Goal: Communication & Community: Answer question/provide support

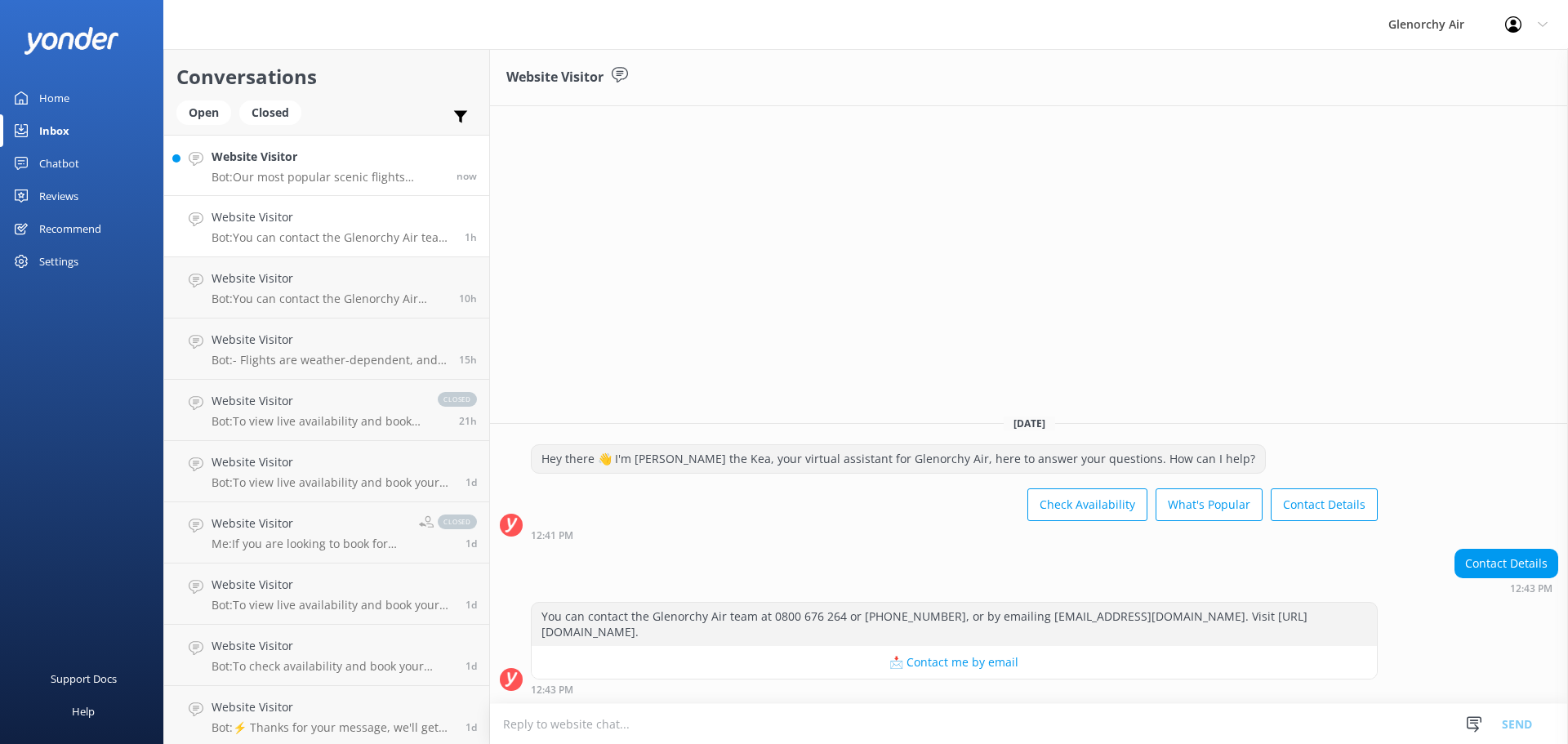
click at [317, 185] on link "Website Visitor Bot: Our most popular scenic flights include: - Milford Sound F…" at bounding box center [326, 165] width 325 height 61
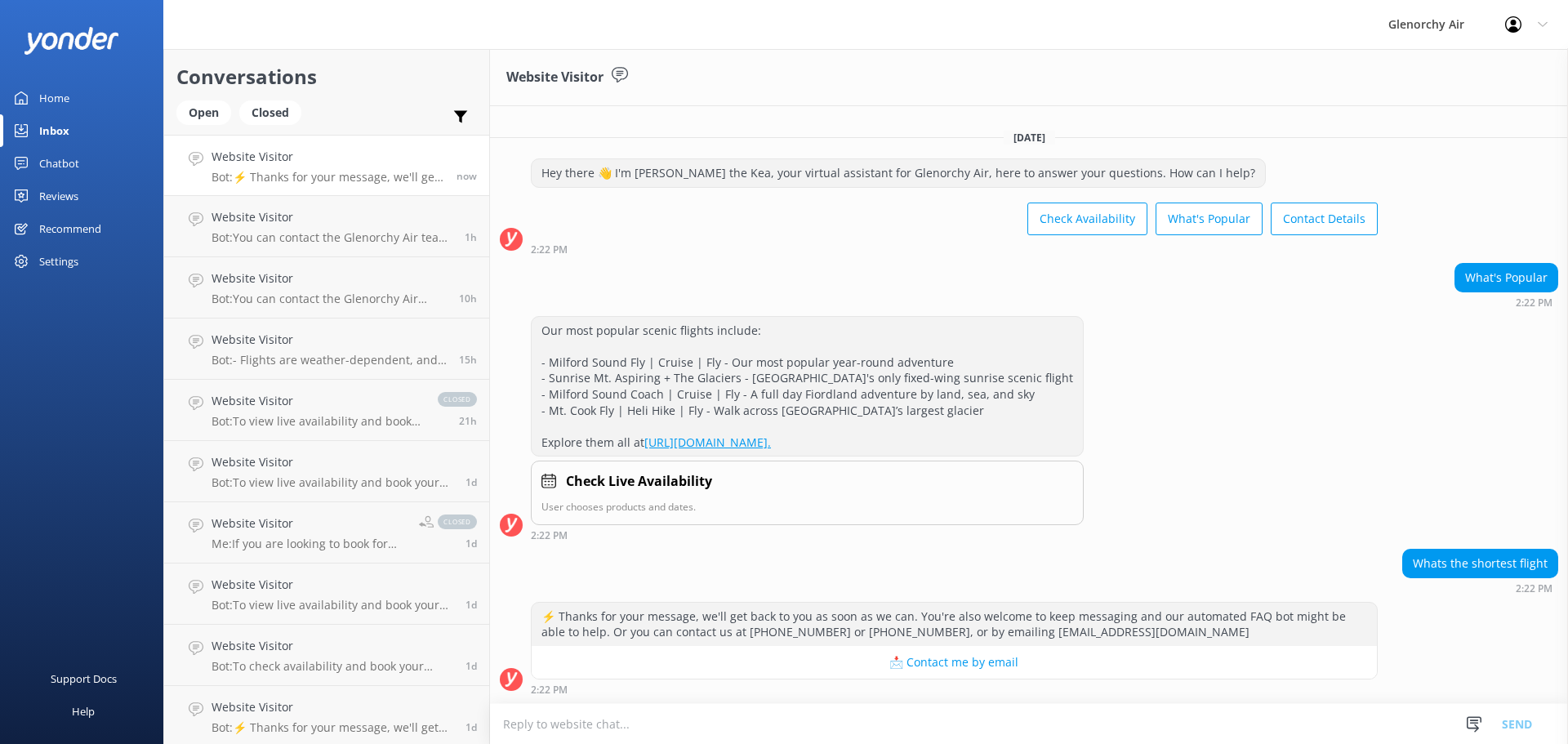
click at [612, 723] on textarea at bounding box center [1029, 724] width 1078 height 40
click at [741, 721] on textarea "hi there, [GEOGRAPHIC_DATA] to [GEOGRAPHIC_DATA] is aproximately a 35minute fli…" at bounding box center [1029, 723] width 1078 height 41
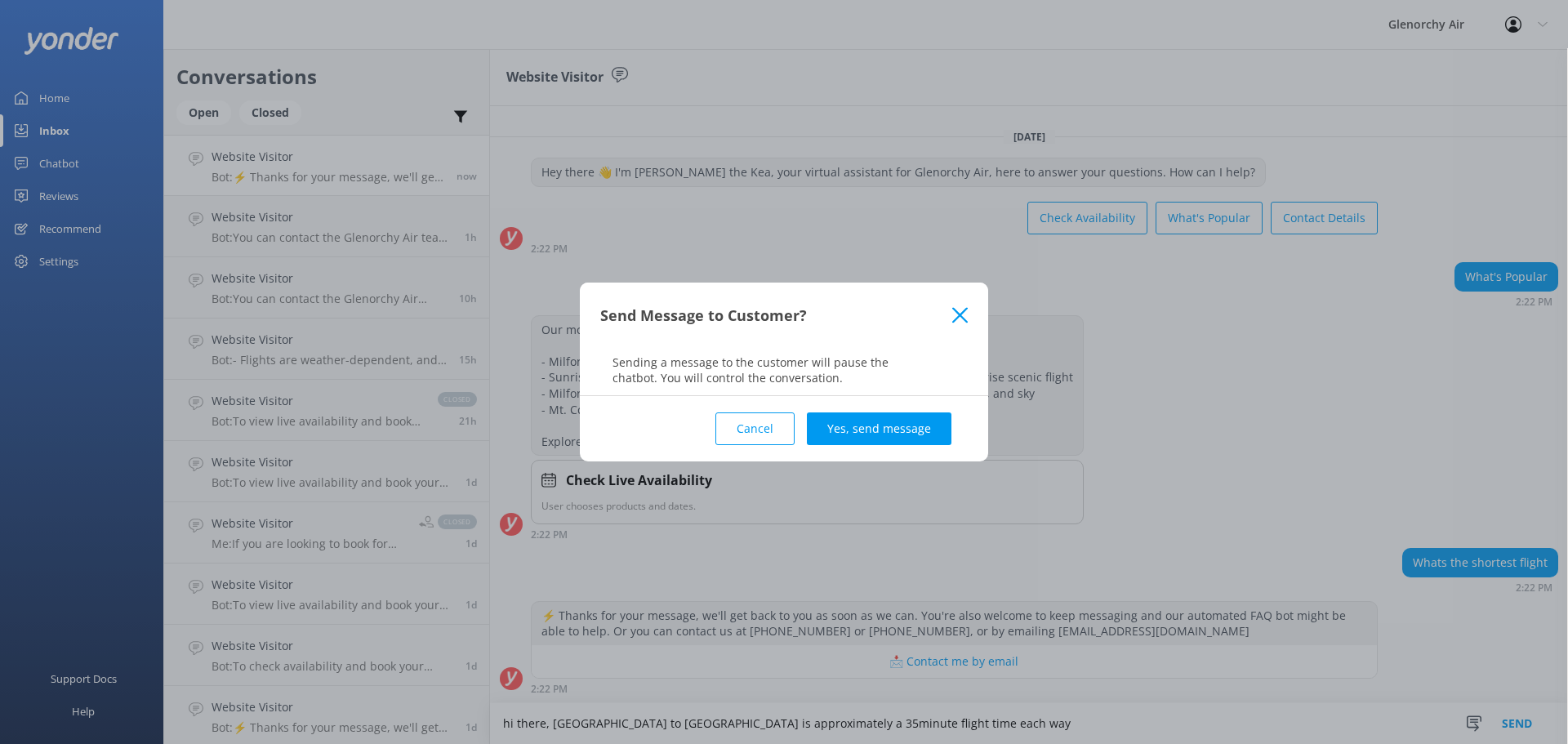
type textarea "hi there, [GEOGRAPHIC_DATA] to [GEOGRAPHIC_DATA] is approximately a 35minute fl…"
click at [891, 451] on div "Cancel Yes, send message" at bounding box center [784, 428] width 368 height 65
click at [900, 436] on button "Yes, send message" at bounding box center [879, 429] width 145 height 33
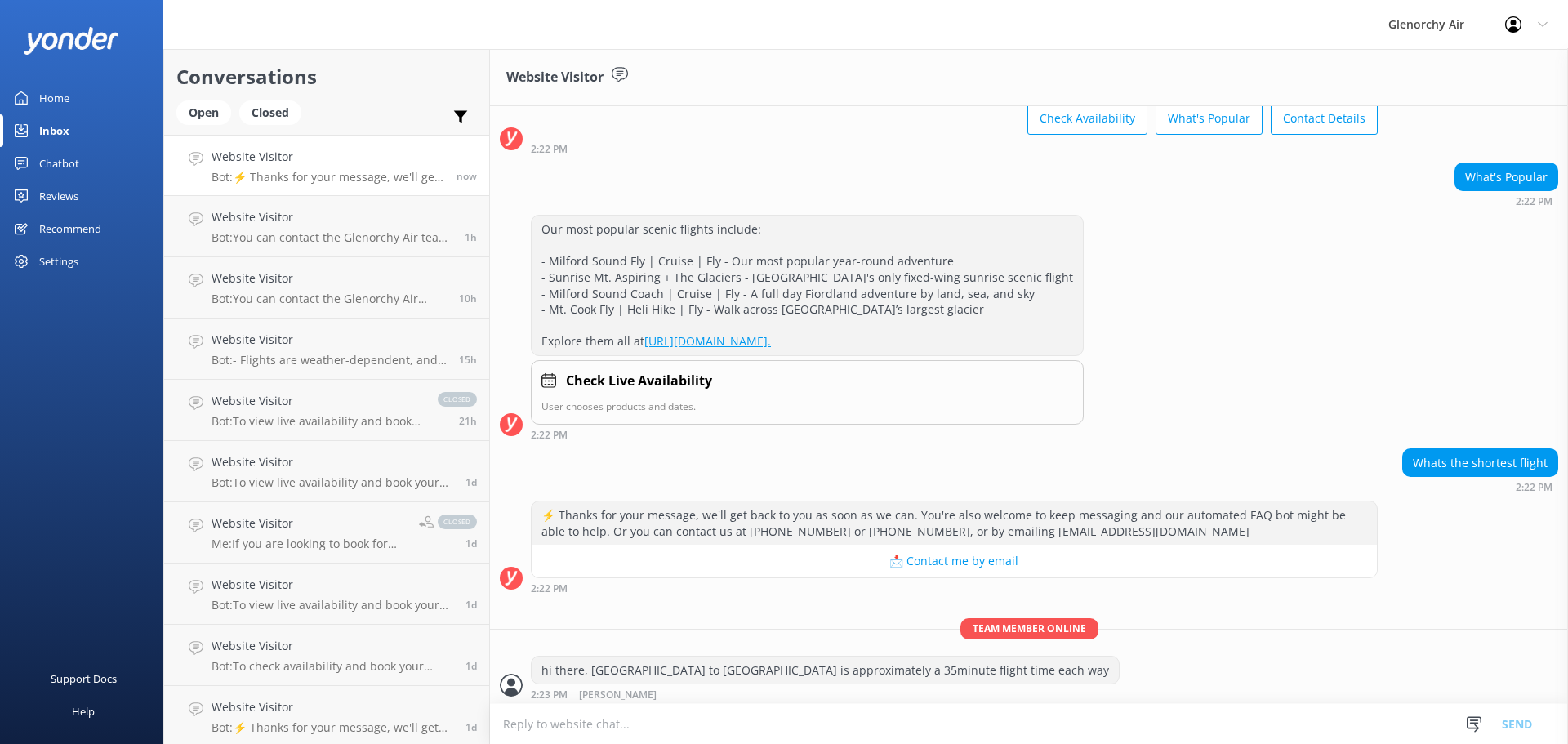
scroll to position [98, 0]
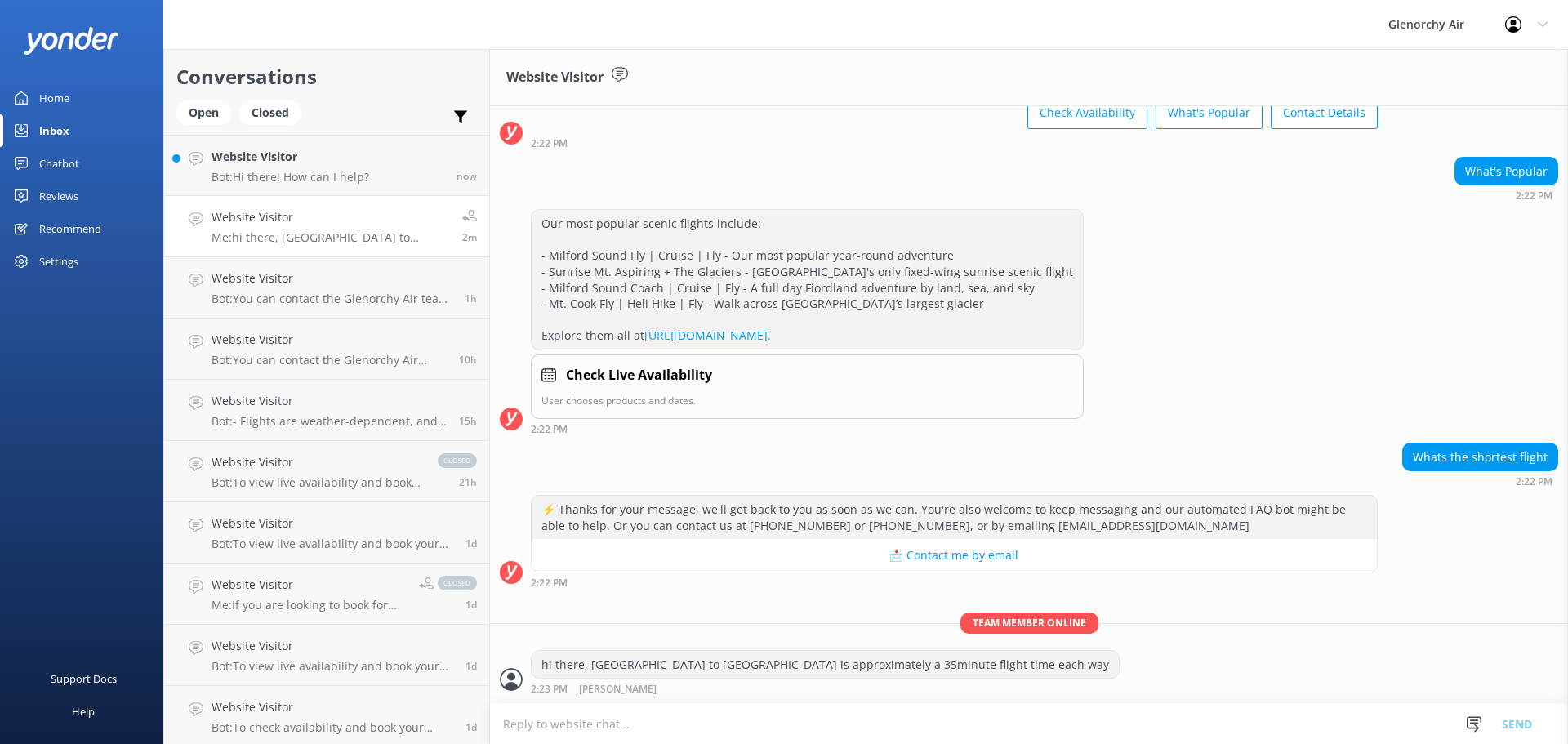
click at [1134, 370] on div "Our most popular scenic flights include: - Milford Sound Fly | Cruise | Fly - O…" at bounding box center [1029, 322] width 1078 height 226
click at [303, 168] on div "Website Visitor Bot: Hi there! How can I help?" at bounding box center [290, 165] width 158 height 35
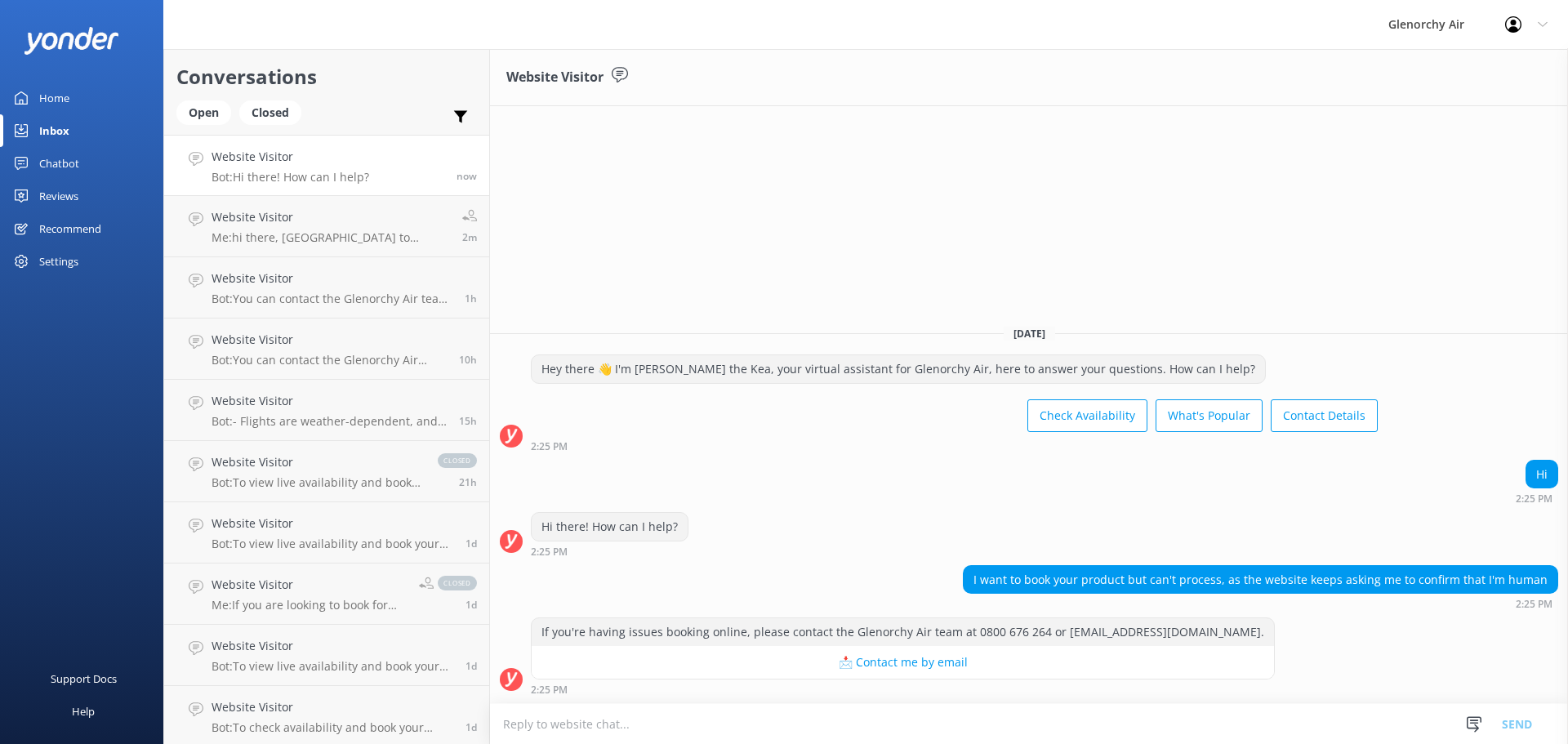
click at [850, 719] on textarea at bounding box center [1029, 724] width 1078 height 40
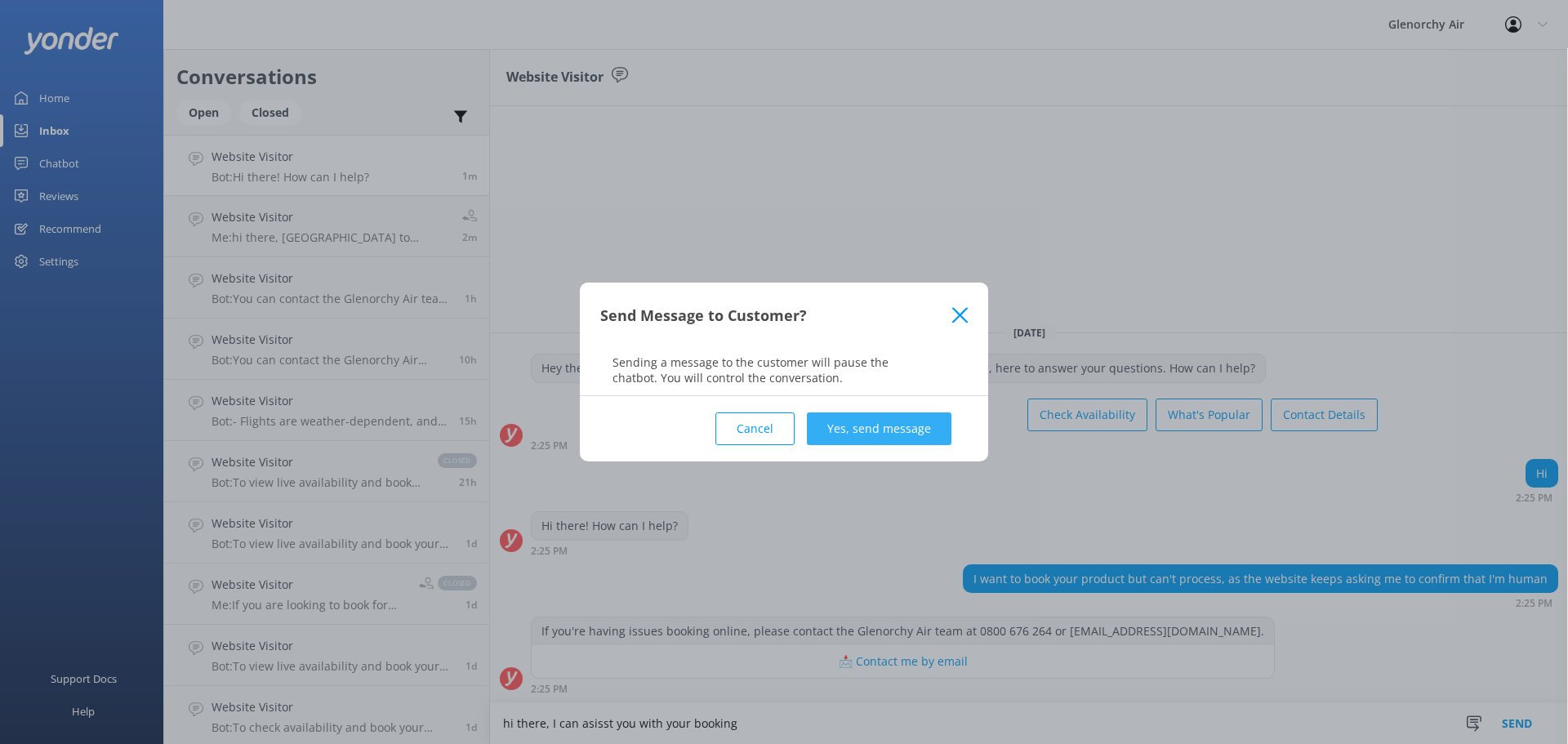
type textarea "hi there, I can asisst you with your booking"
click at [860, 430] on button "Yes, send message" at bounding box center [879, 429] width 145 height 33
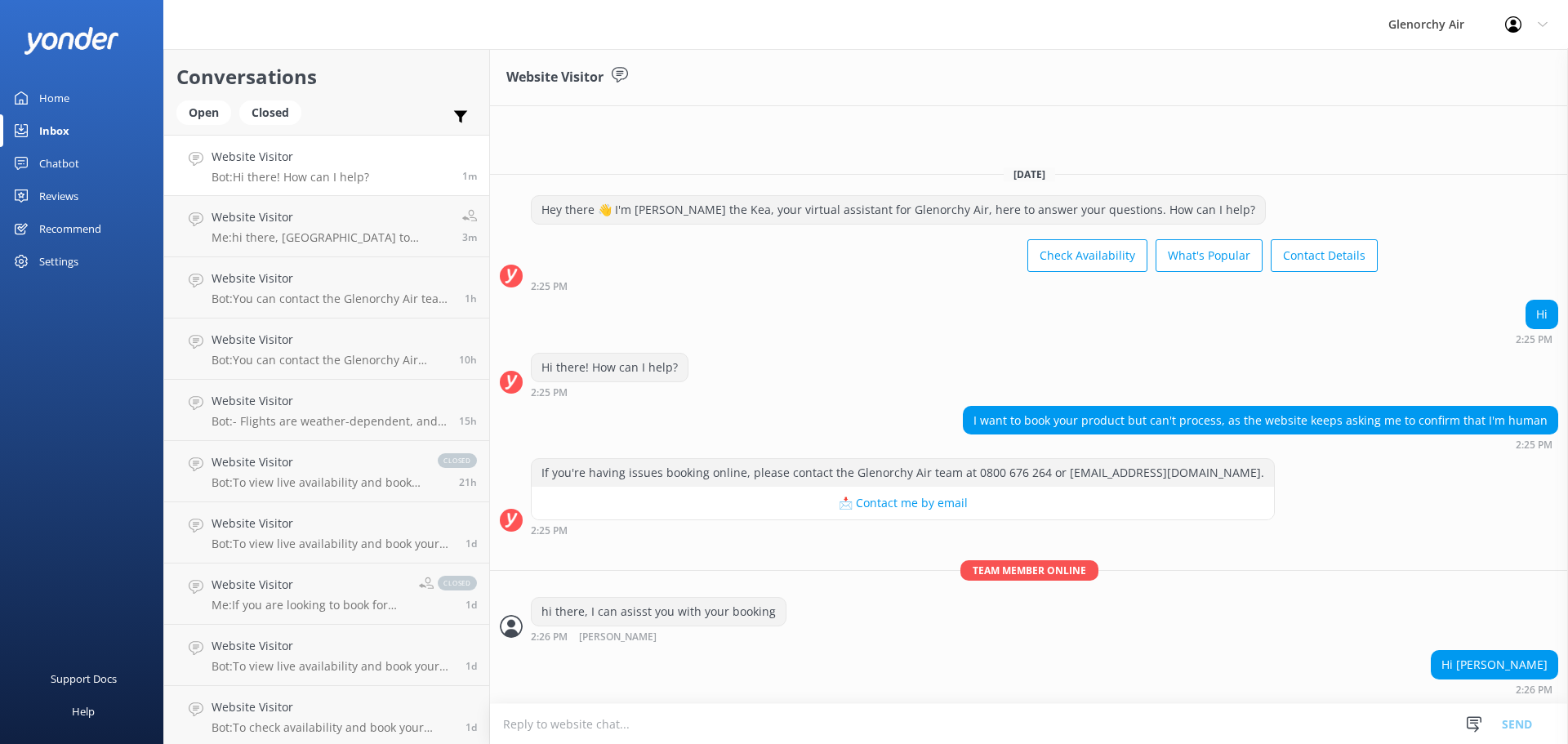
click at [989, 725] on textarea at bounding box center [1029, 724] width 1078 height 40
paste textarea "he flight experience and preferred departure date and time Full names of each p…"
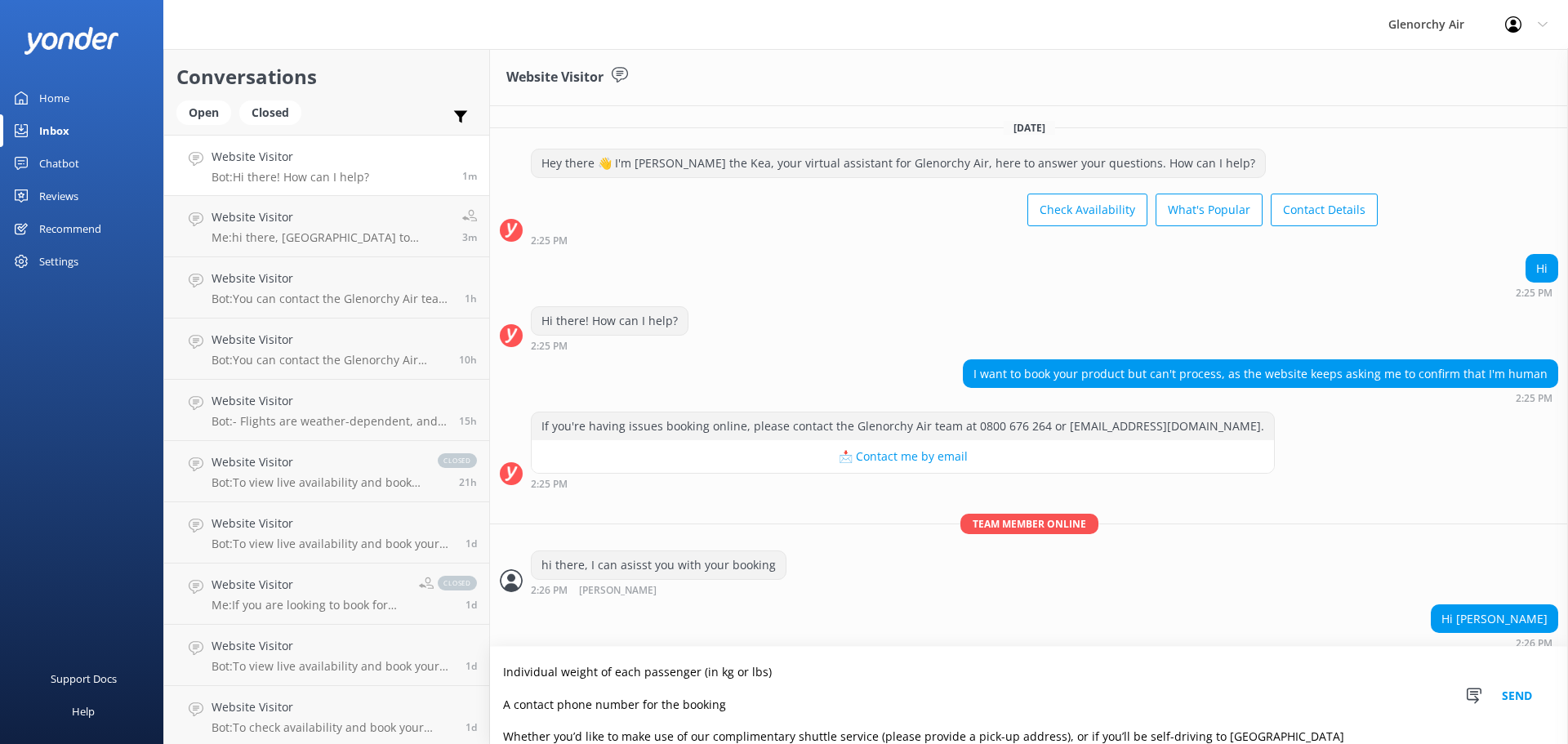
scroll to position [11, 0]
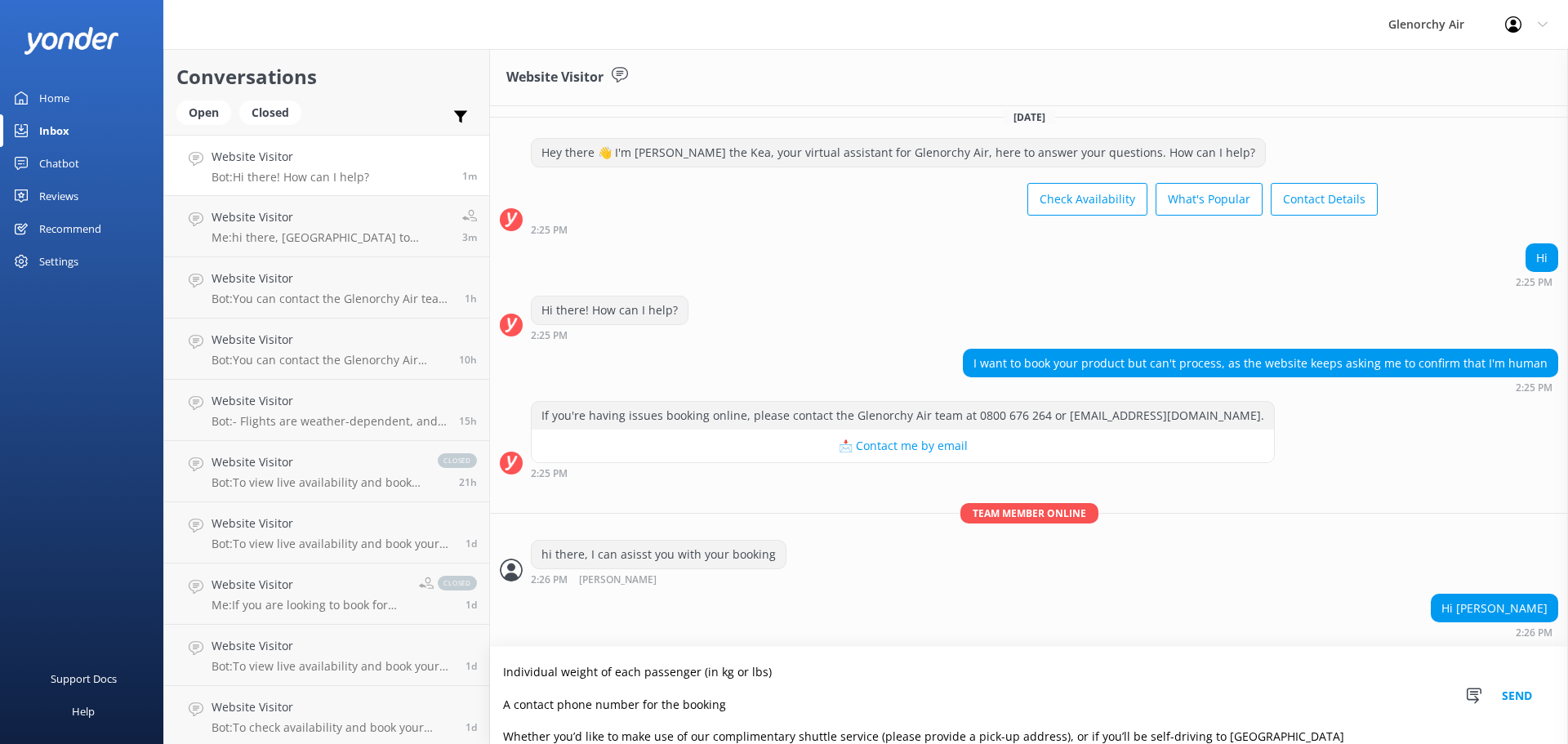
click at [502, 673] on textarea "he flight experience and preferred departure date and time Full names of each p…" at bounding box center [1029, 696] width 1078 height 98
type textarea "he flight experience and preferred departure date and time Full names of each p…"
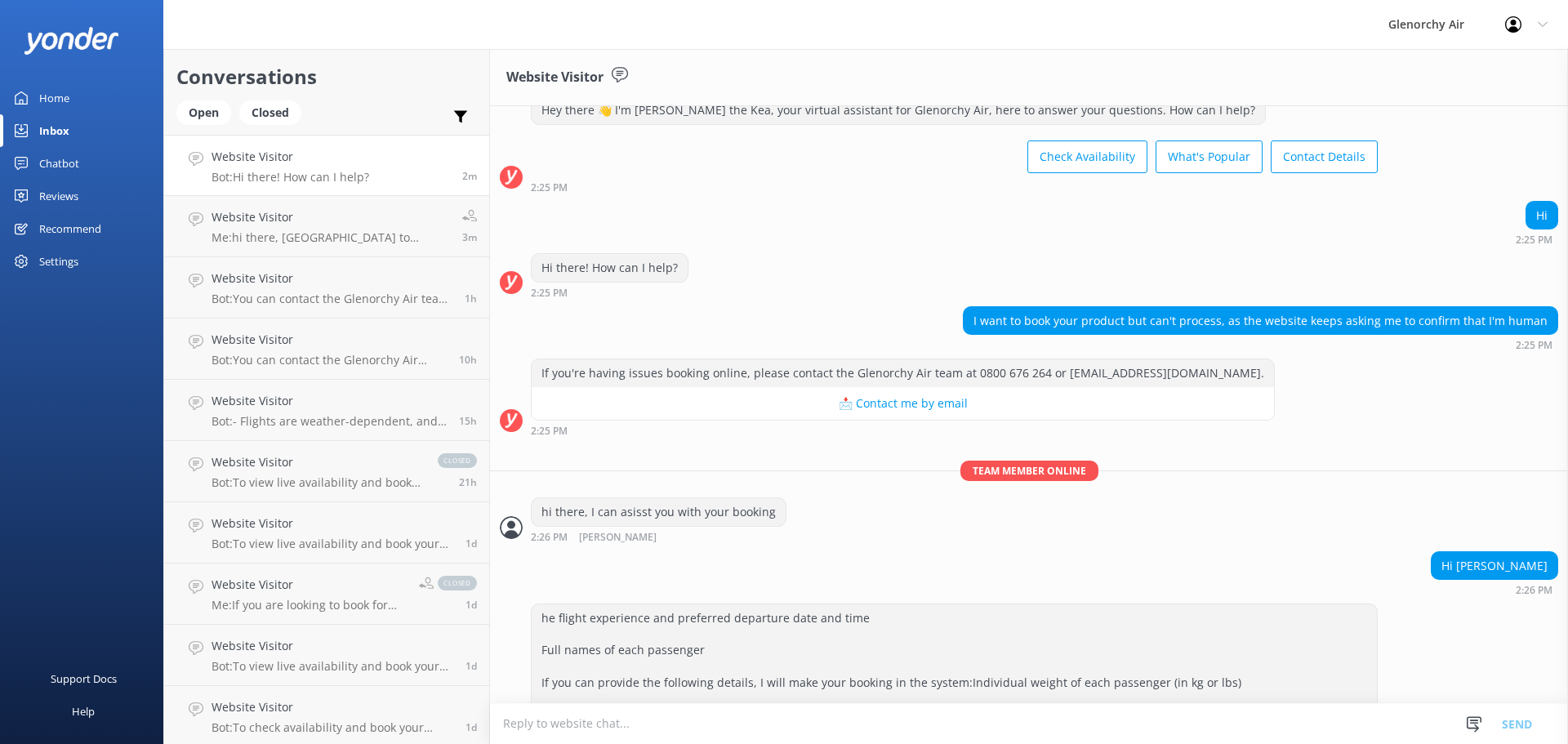
scroll to position [135, 0]
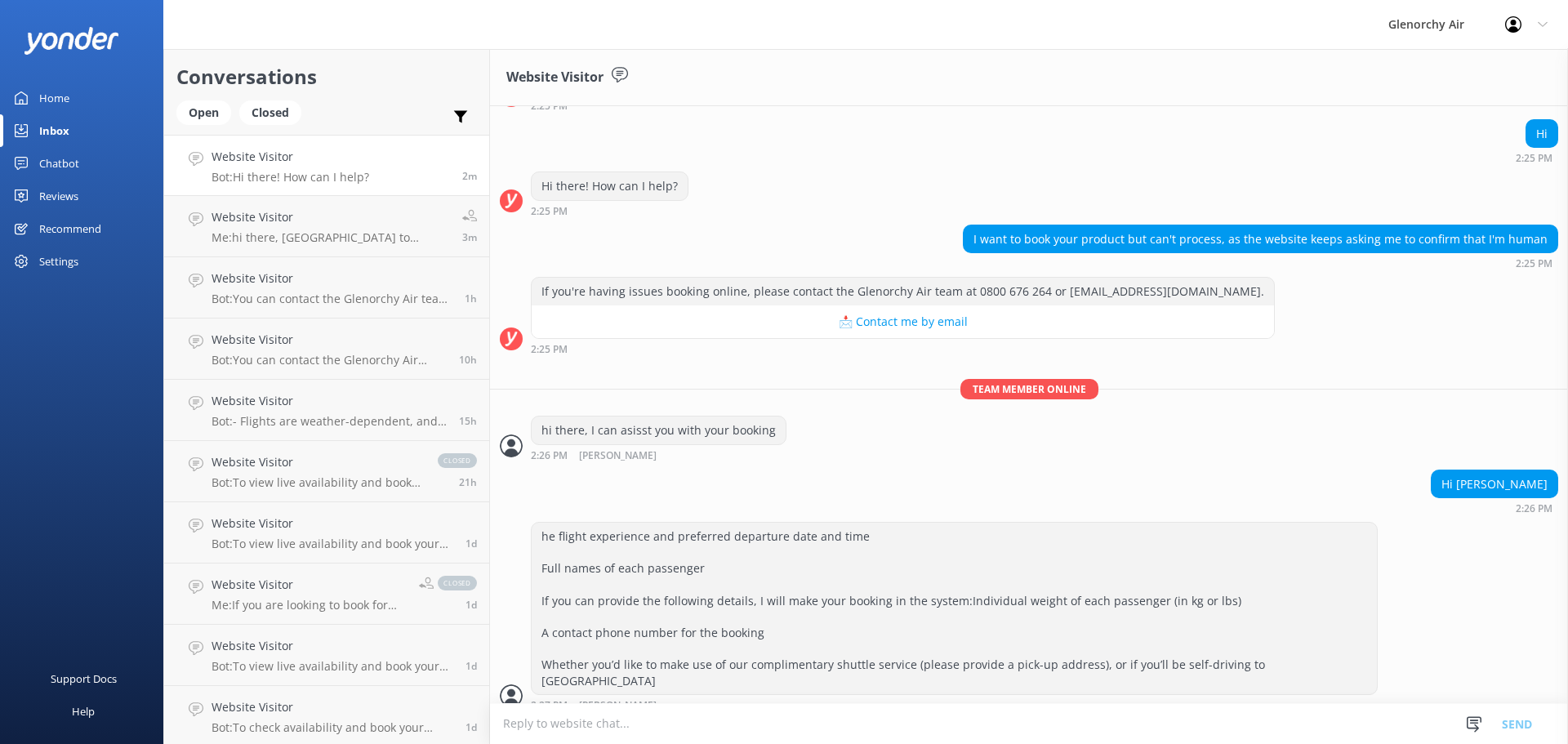
click at [641, 719] on textarea at bounding box center [1029, 724] width 1078 height 40
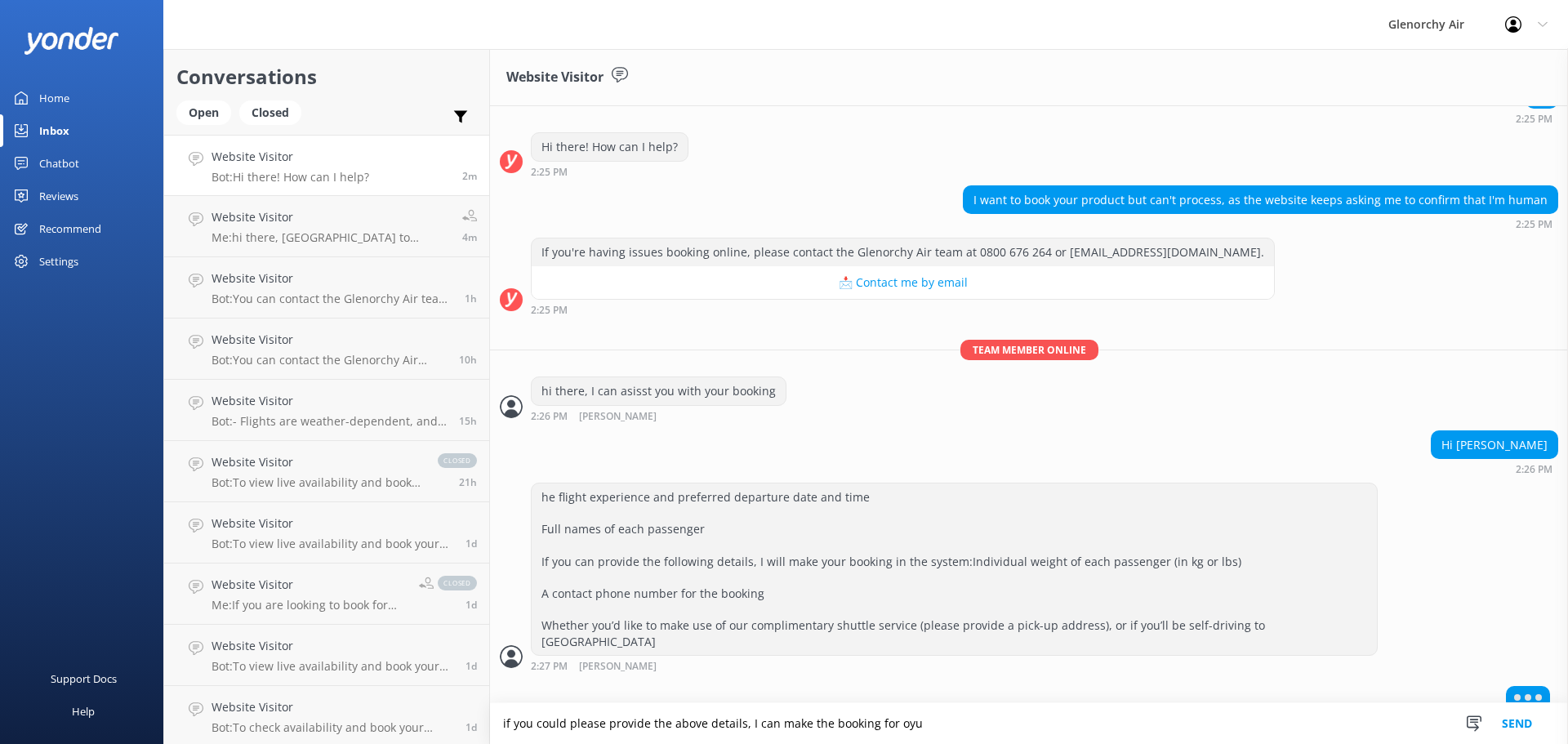
type textarea "if you could please provide the above details, I can make the booking for oyu"
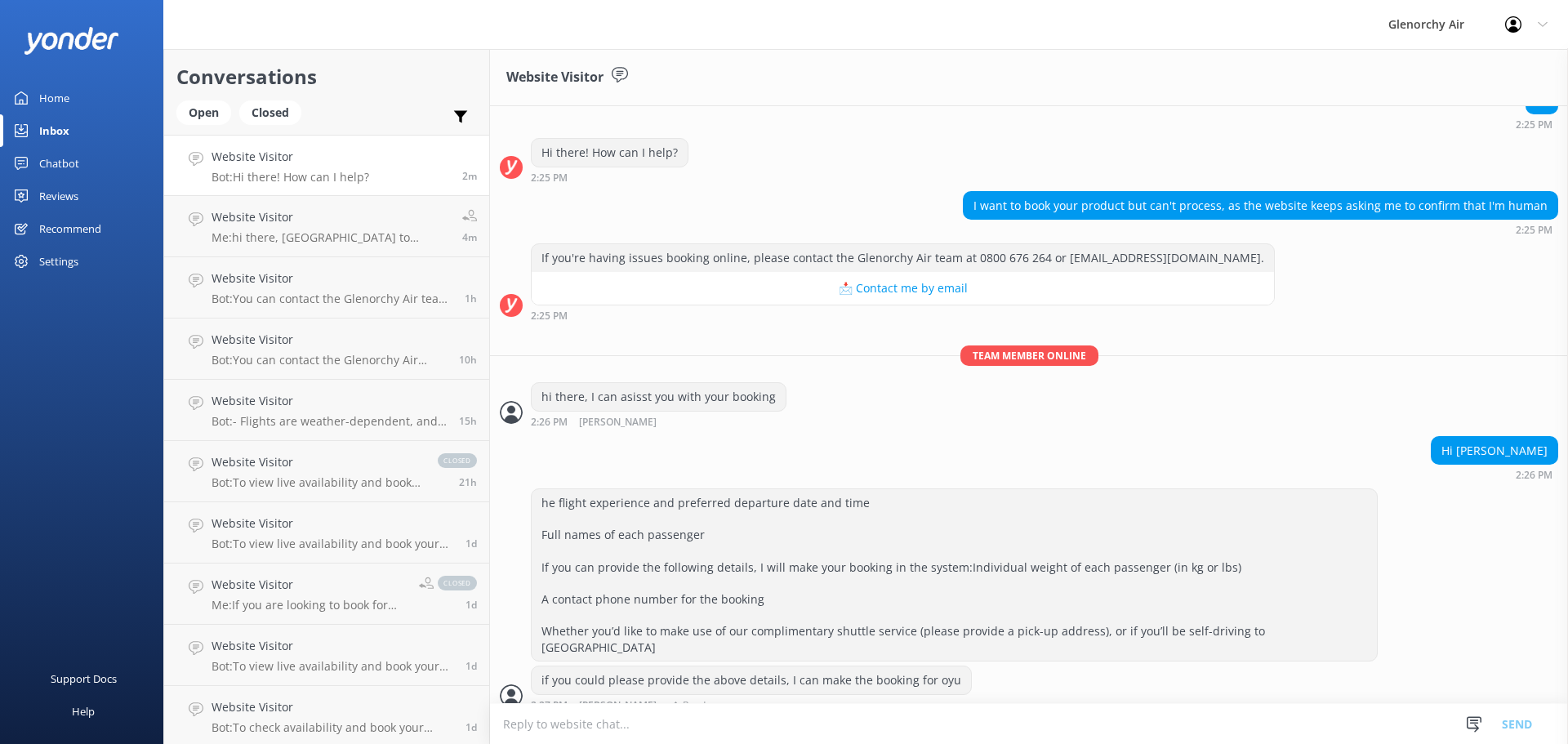
scroll to position [222, 0]
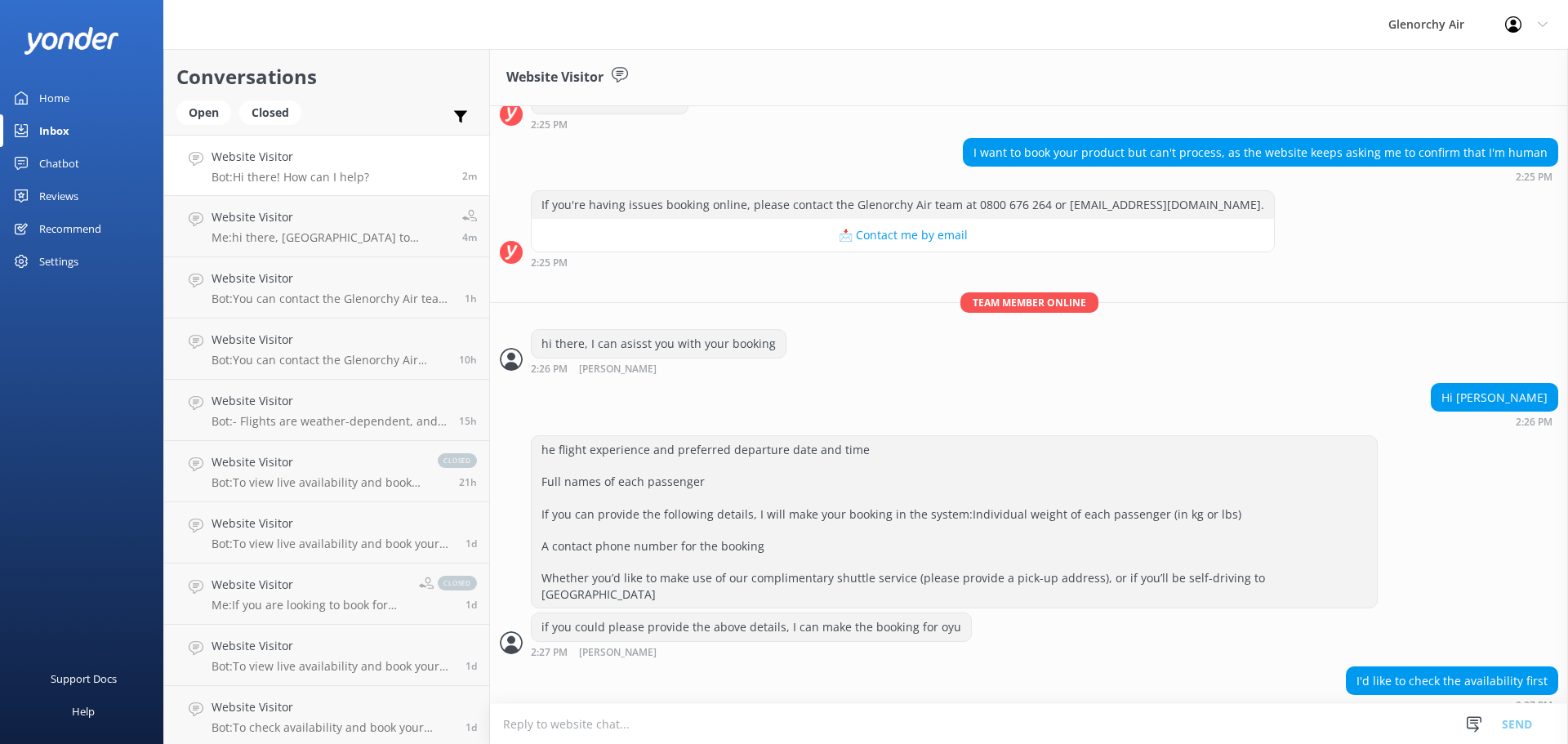
click at [751, 736] on textarea at bounding box center [1029, 724] width 1078 height 40
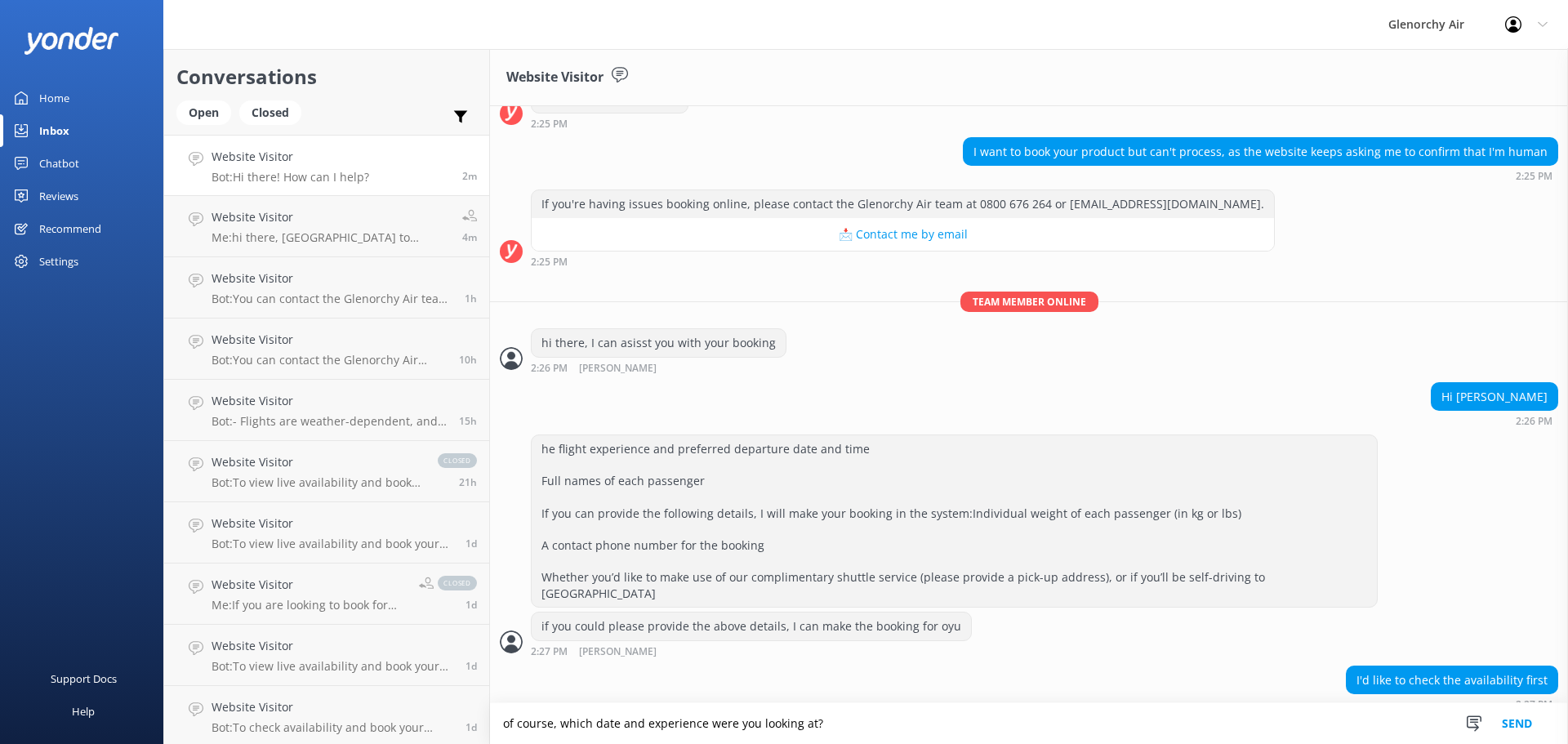
type textarea "of course, which date and experience were you looking at?"
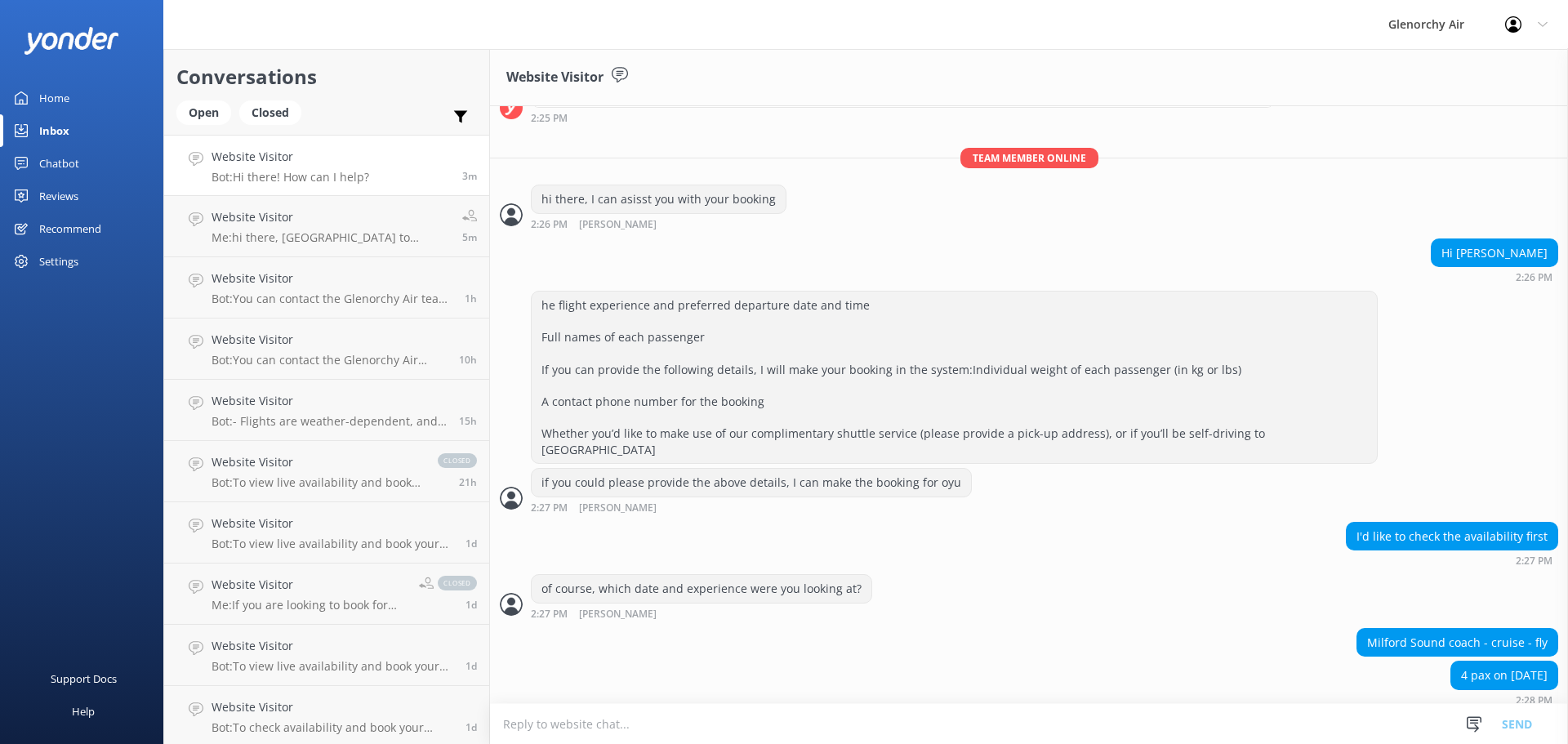
scroll to position [360, 0]
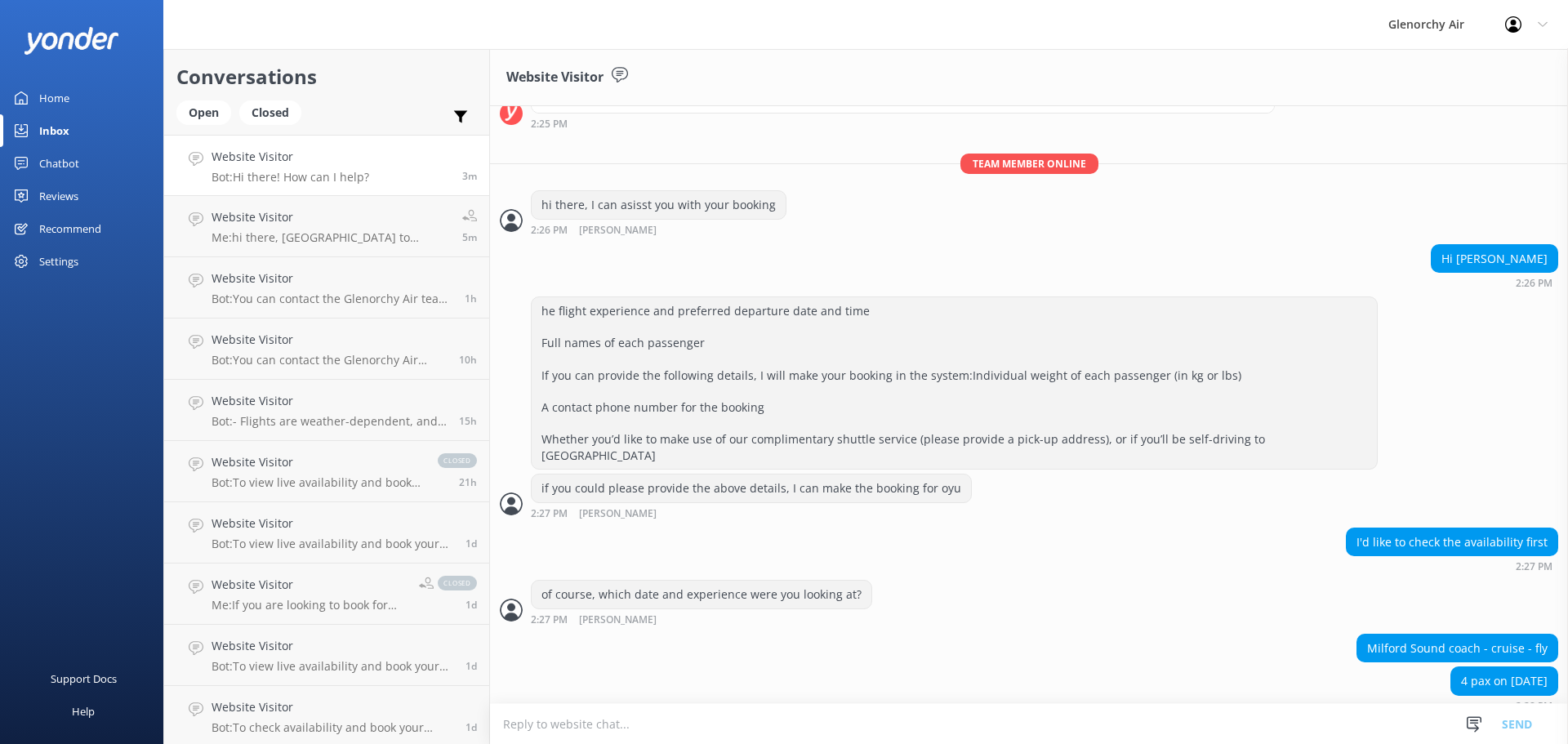
click at [1291, 716] on textarea at bounding box center [1029, 724] width 1078 height 40
click at [1028, 718] on textarea at bounding box center [1029, 724] width 1078 height 40
type textarea "yes we would have availability for 4 pax on [DATE]"
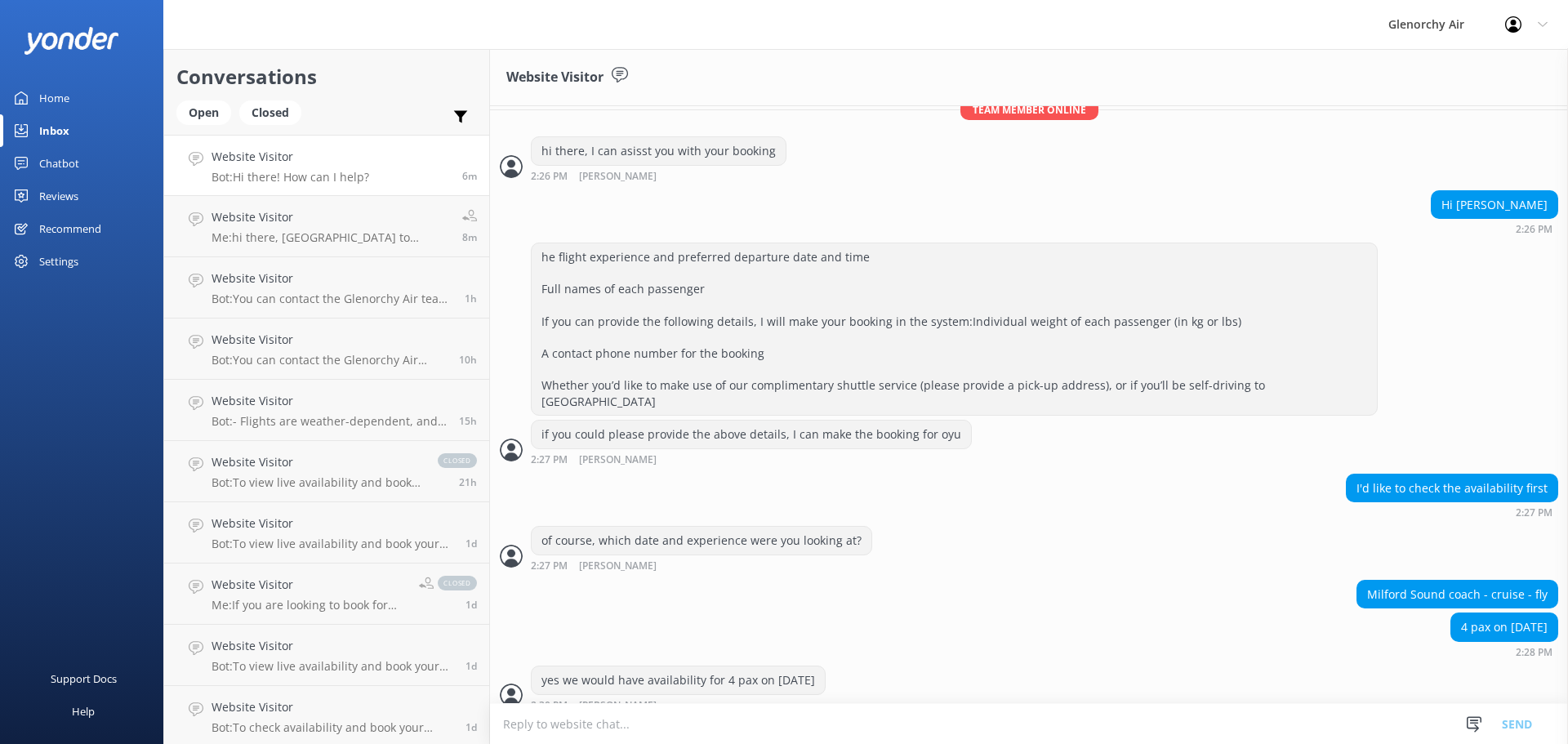
scroll to position [466, 0]
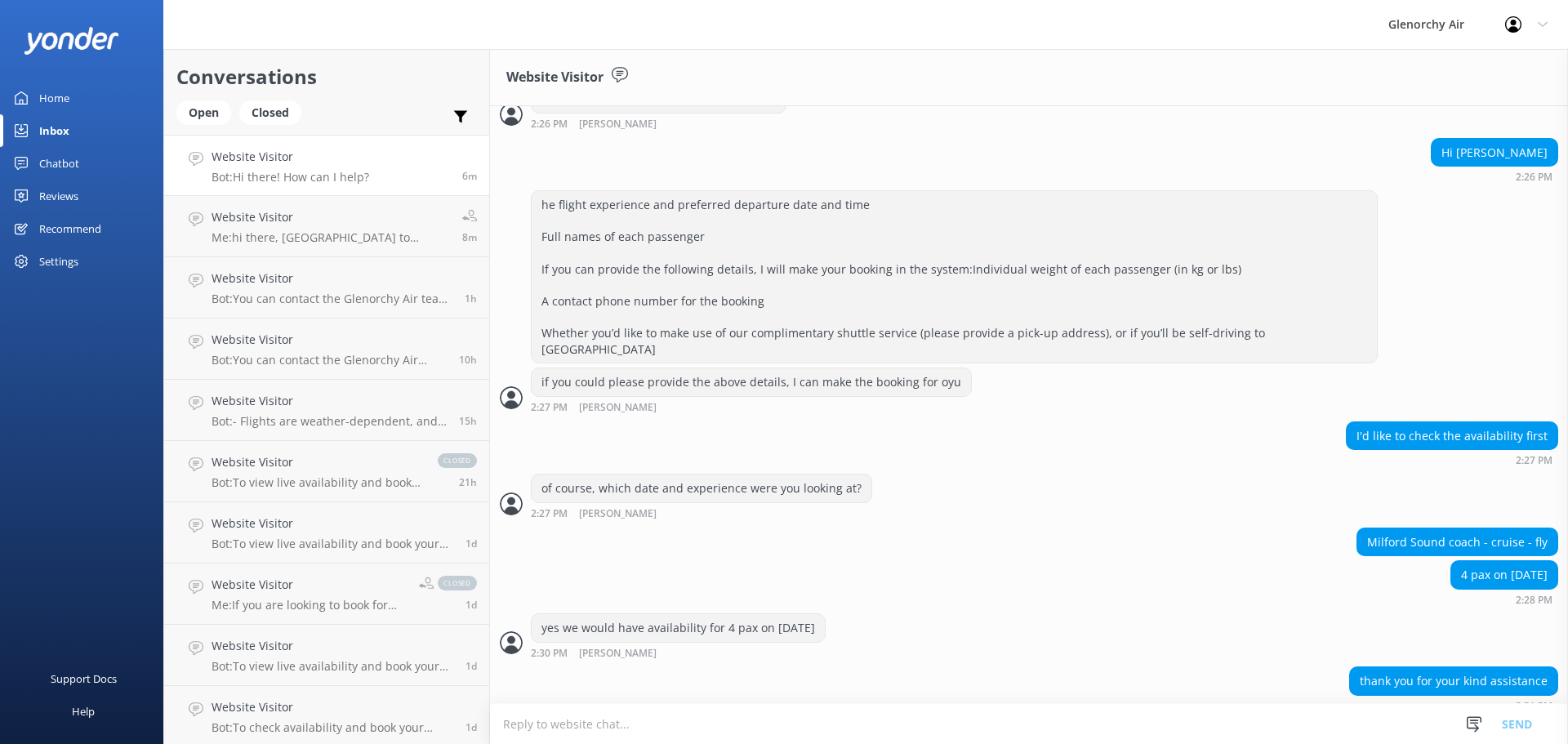
click at [911, 726] on textarea at bounding box center [1029, 724] width 1078 height 40
type textarea "let me know if you would like assistance with making the booking"
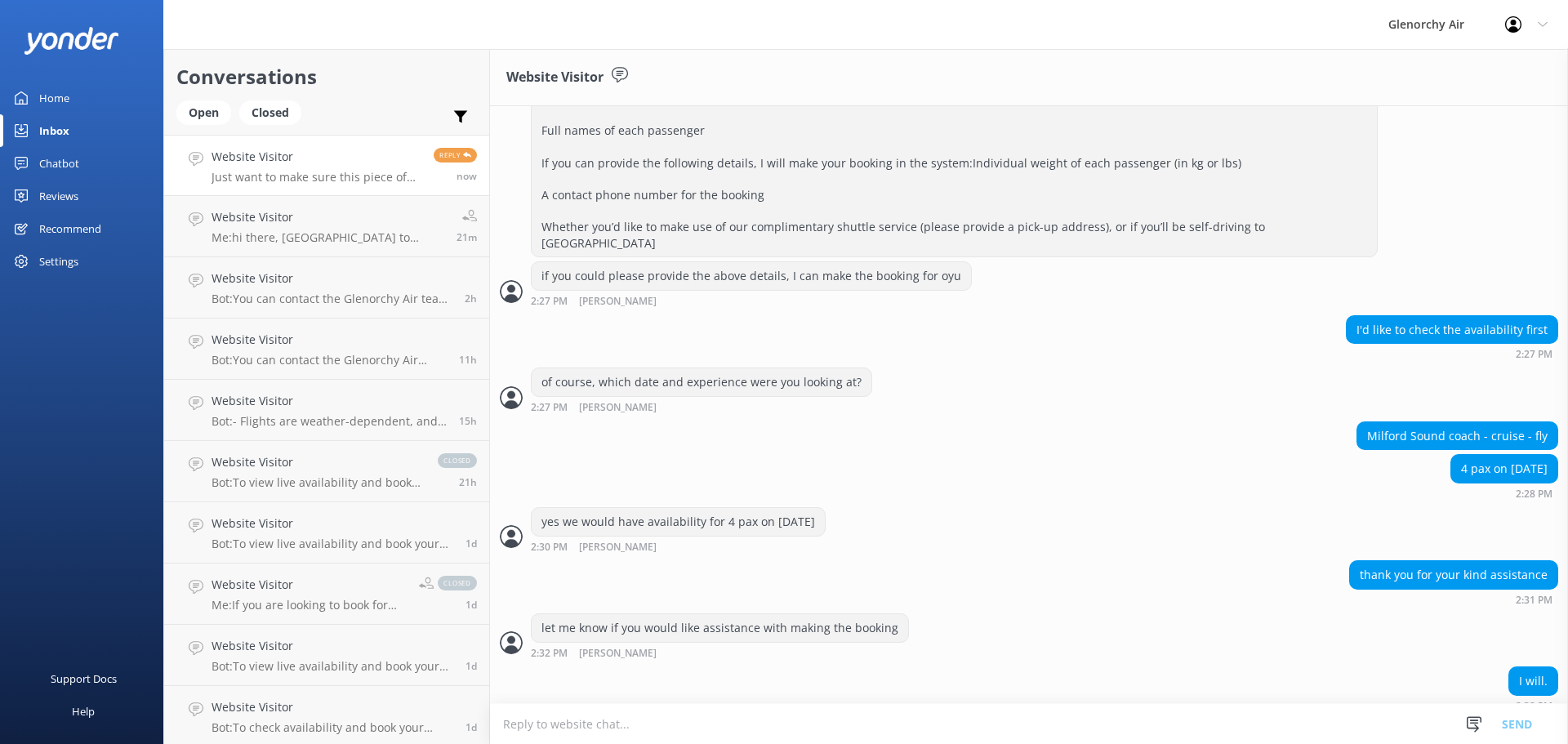
scroll to position [626, 0]
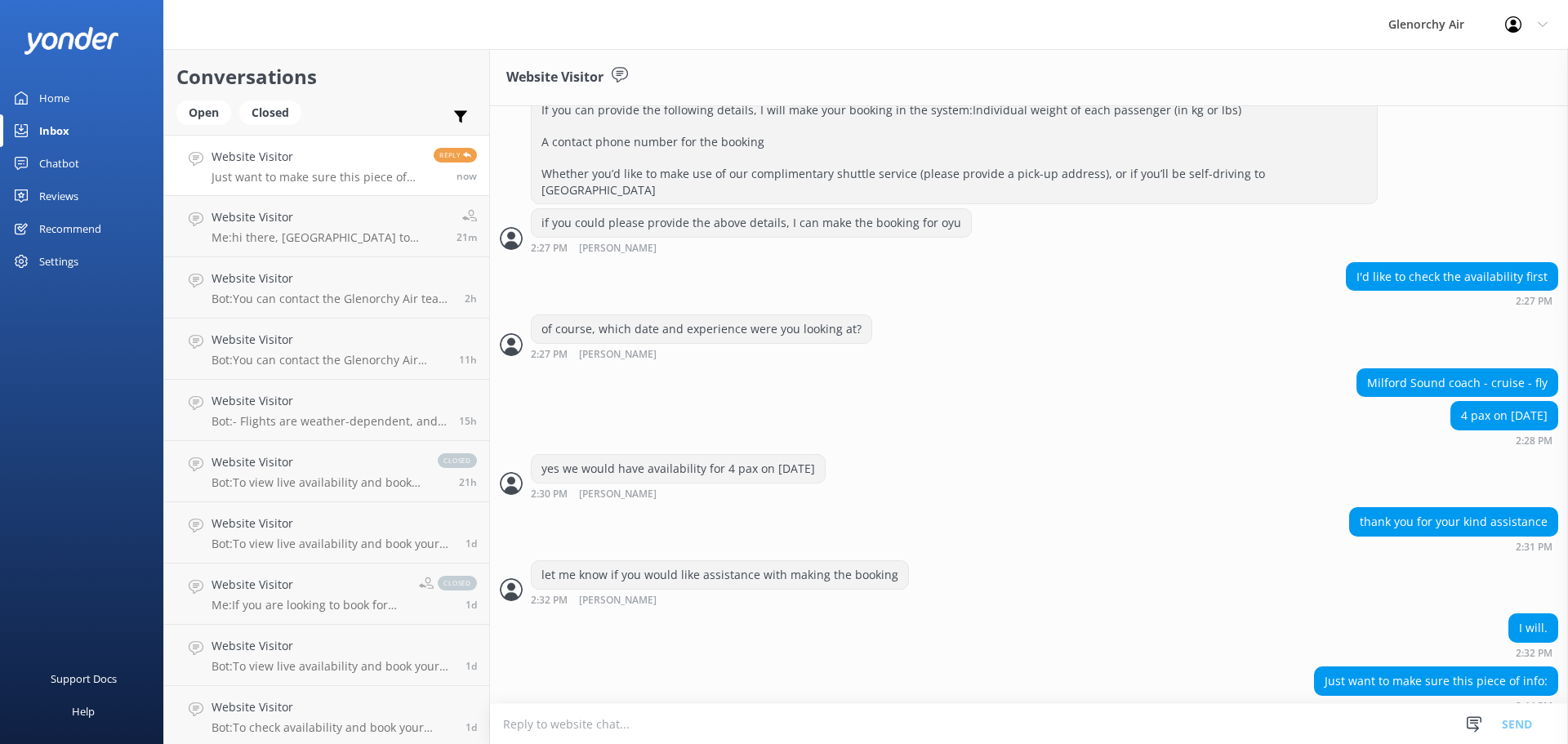
click at [263, 165] on h4 "Website Visitor" at bounding box center [317, 157] width 210 height 18
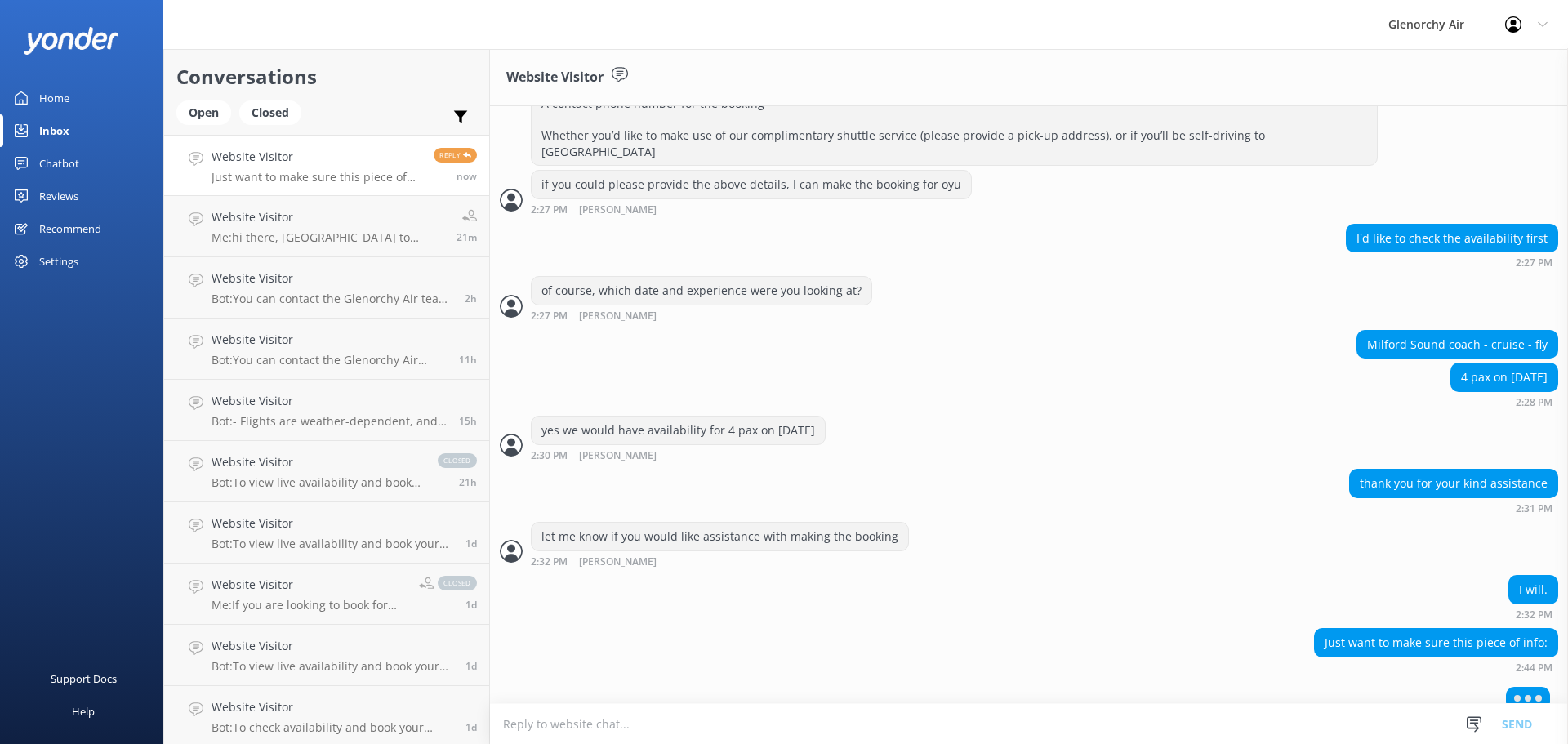
click at [1031, 469] on div "thank you for your kind assistance 2:31 PM" at bounding box center [1029, 491] width 1078 height 45
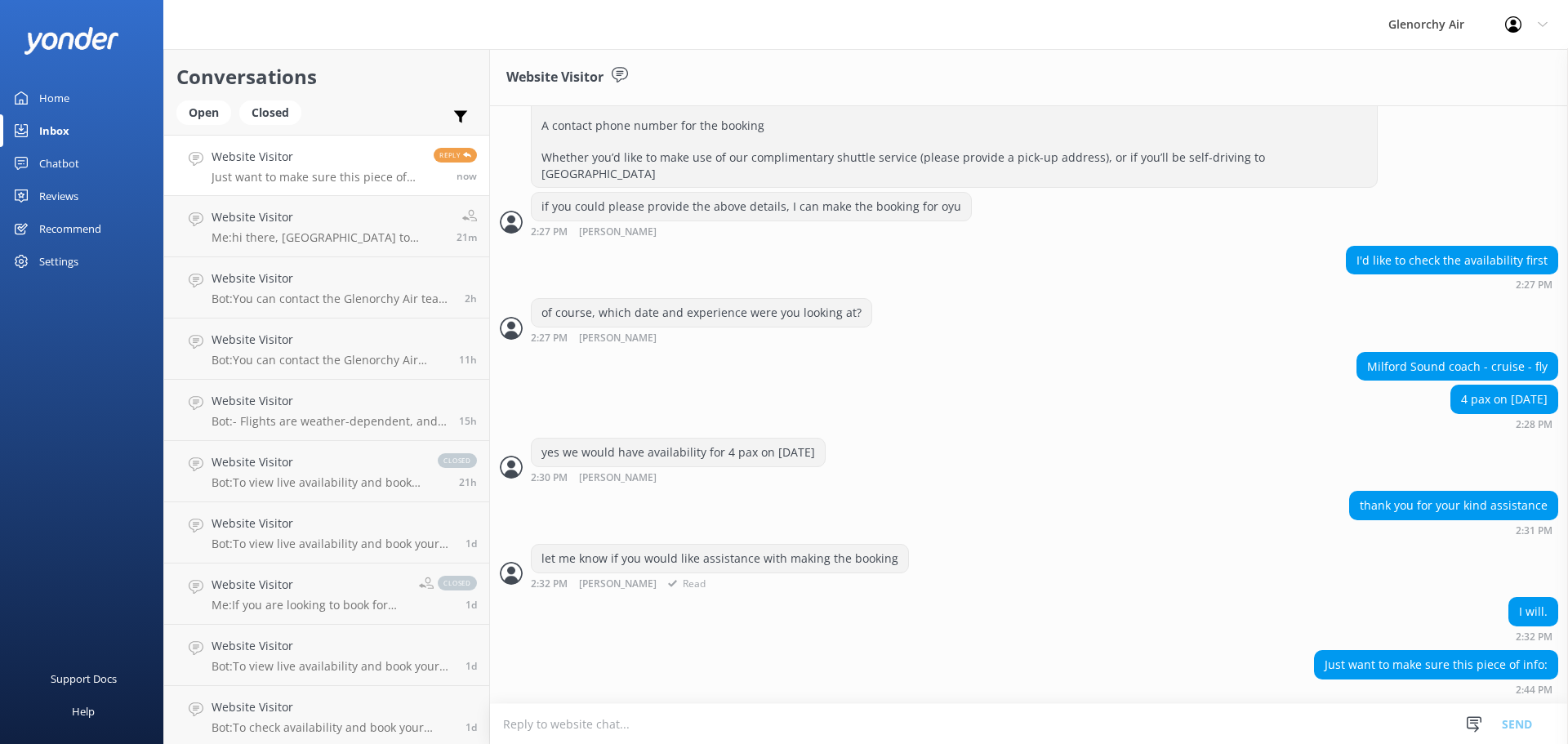
scroll to position [626, 0]
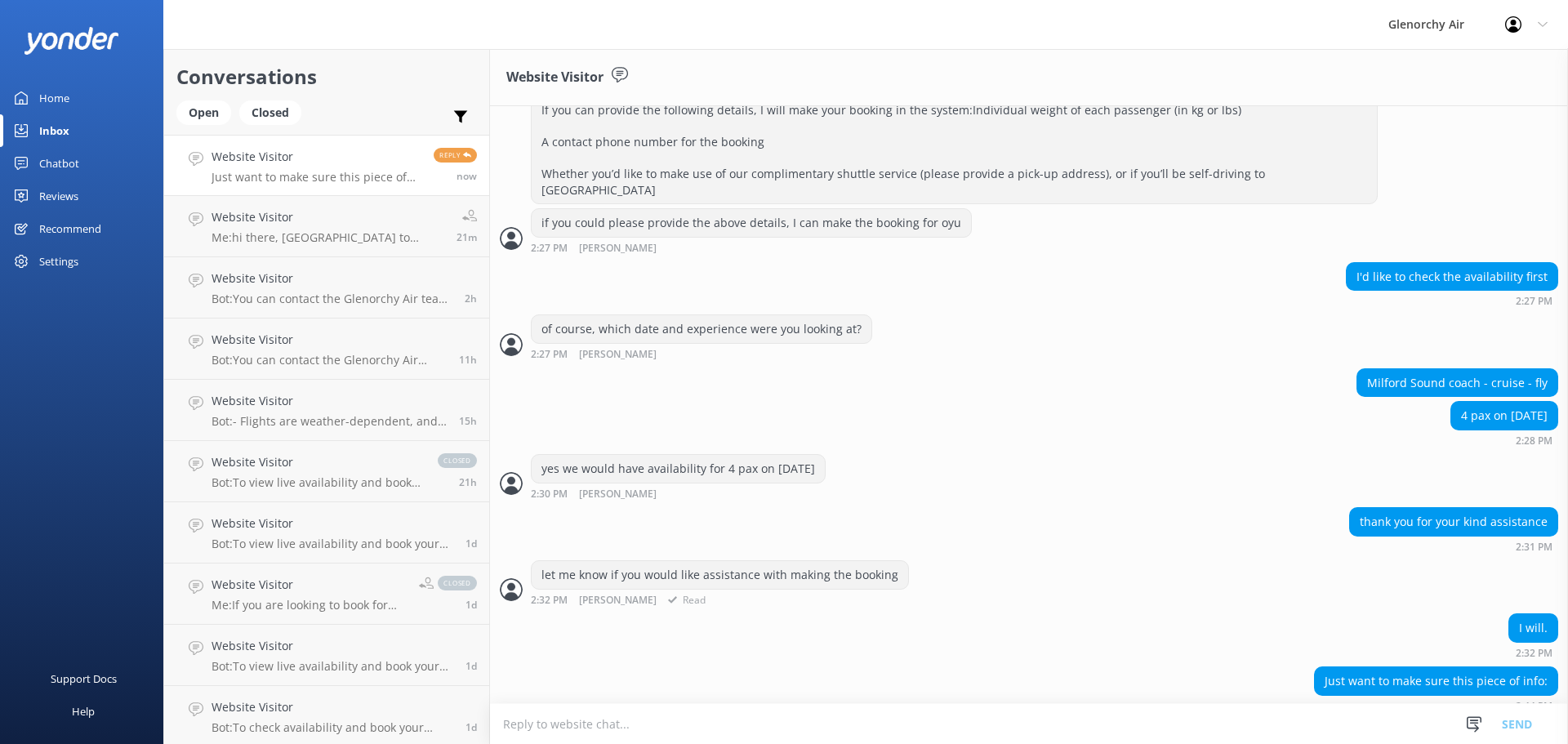
click at [1093, 560] on div "let me know if you would like assistance with making the booking 2:32 PM [PERSO…" at bounding box center [1029, 583] width 1078 height 45
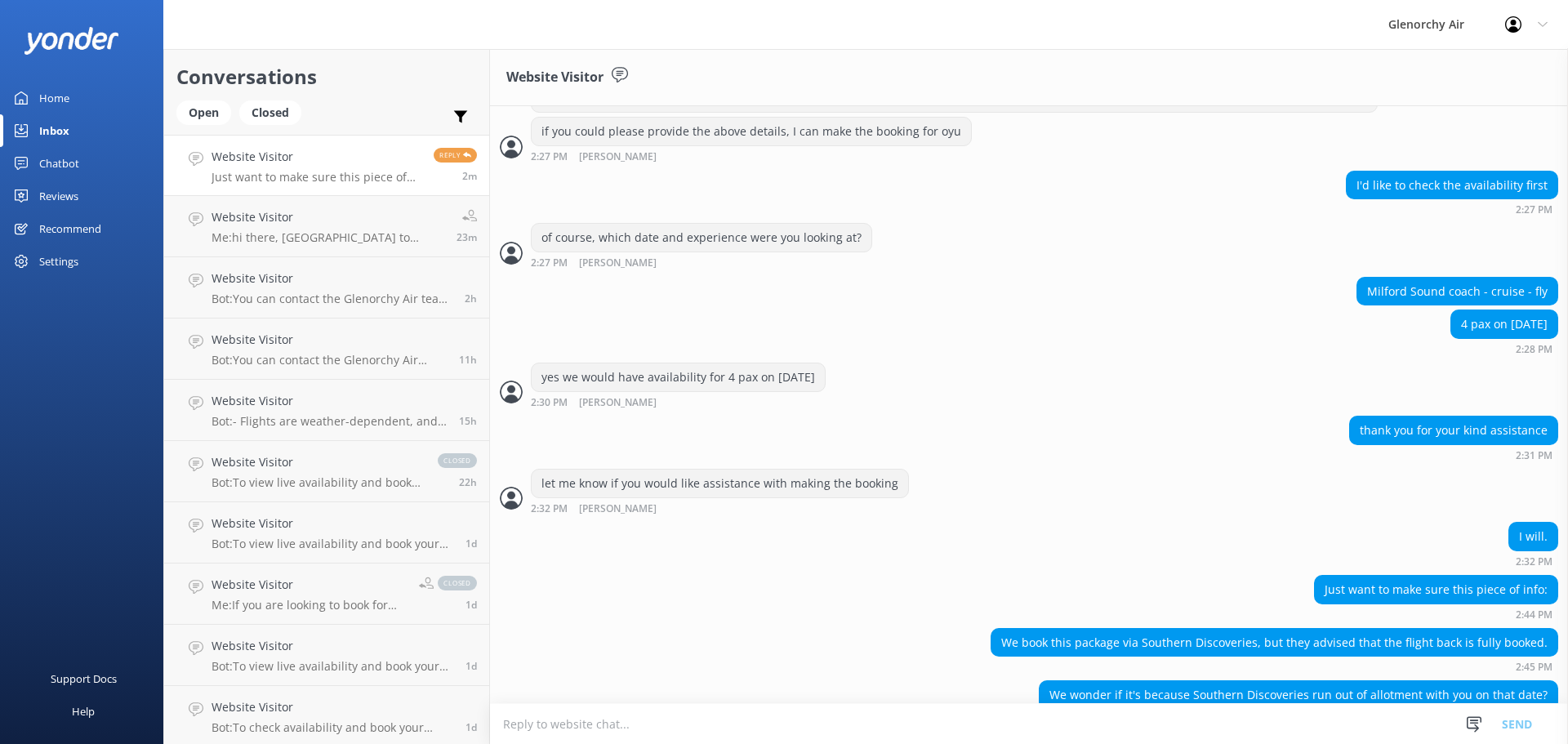
scroll to position [731, 0]
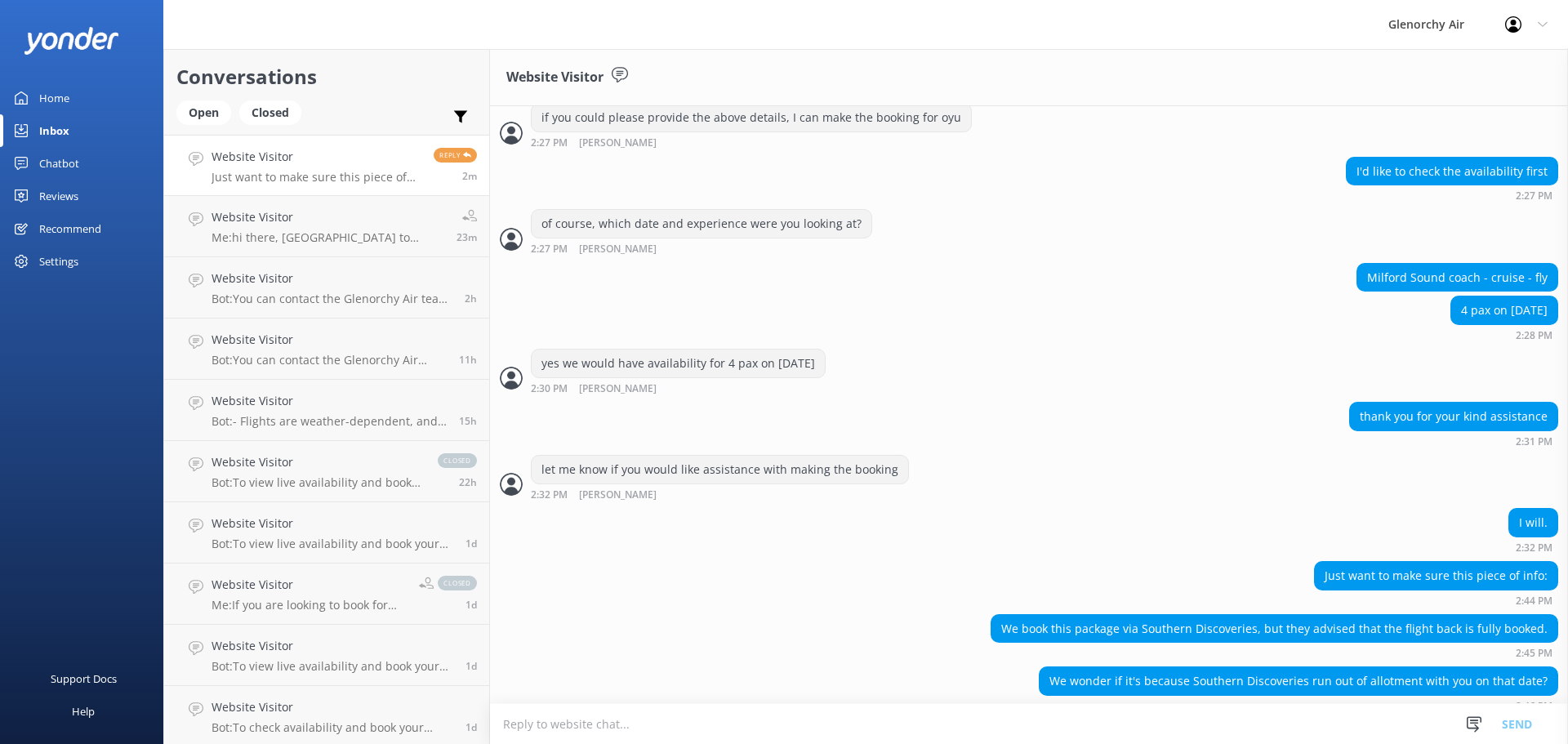
click at [1188, 719] on textarea at bounding box center [1029, 724] width 1078 height 40
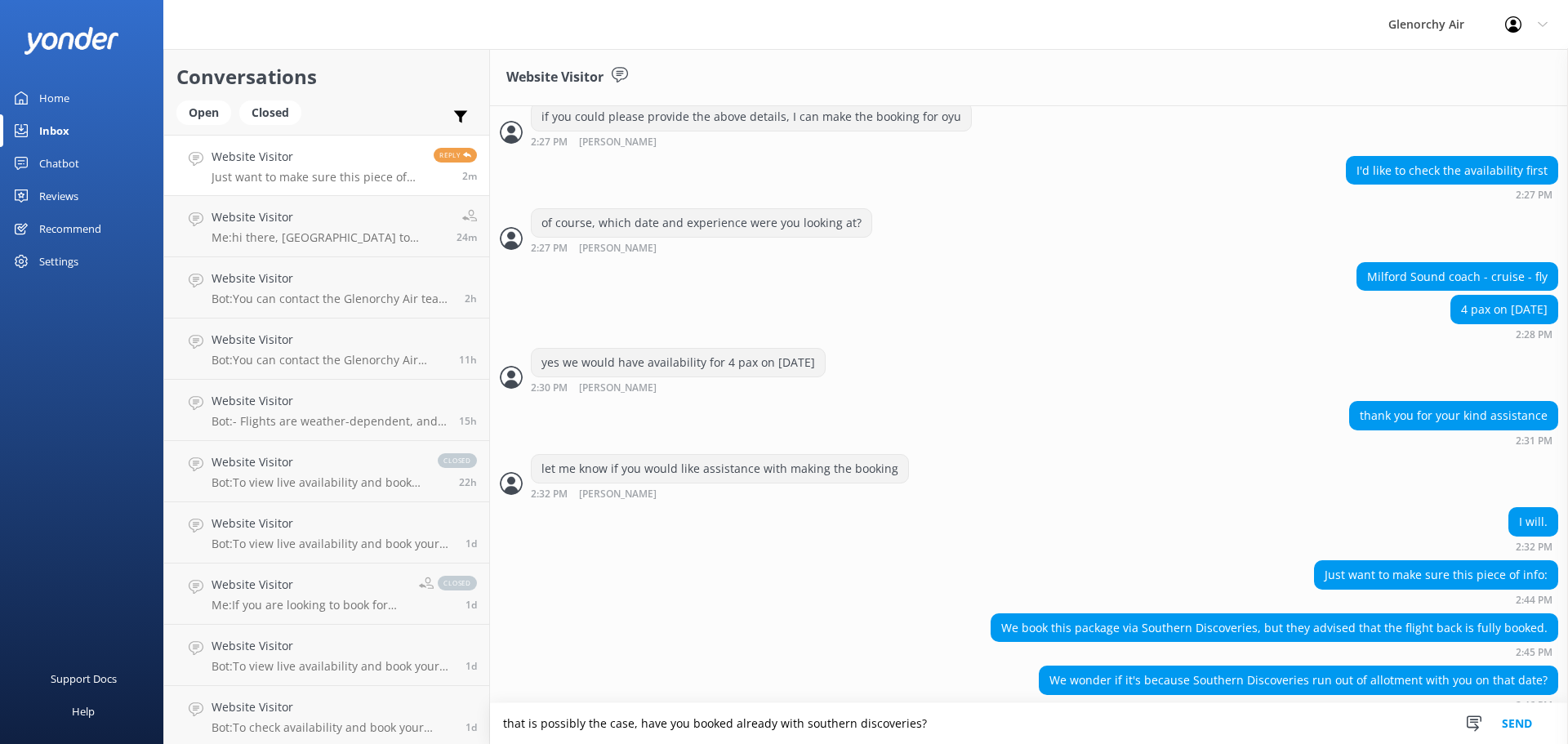
type textarea "that is possibly the case, have you booked already with southern discoveries?"
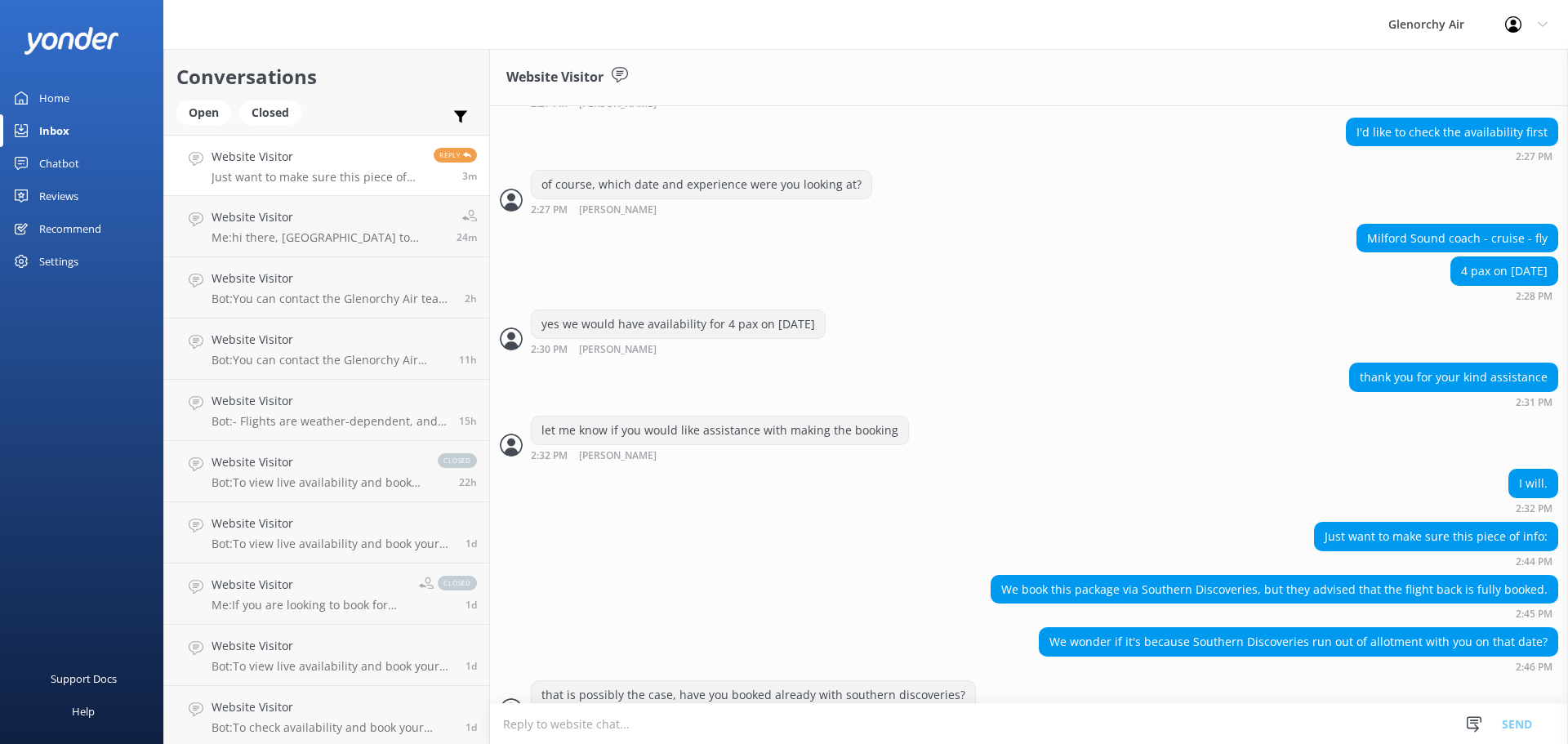
scroll to position [785, 0]
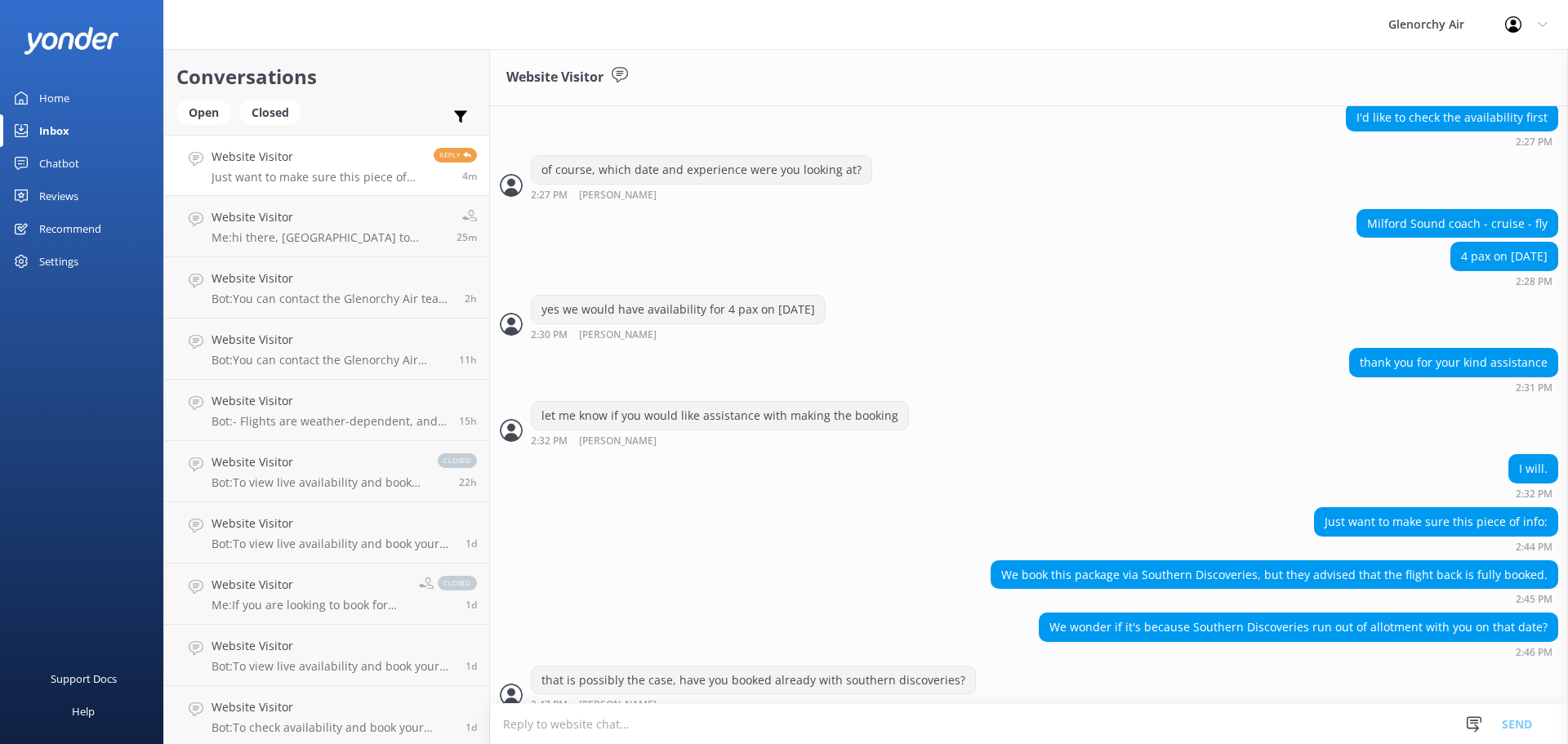
click at [1219, 360] on div "thank you for your kind assistance 2:31 PM" at bounding box center [1029, 370] width 1078 height 45
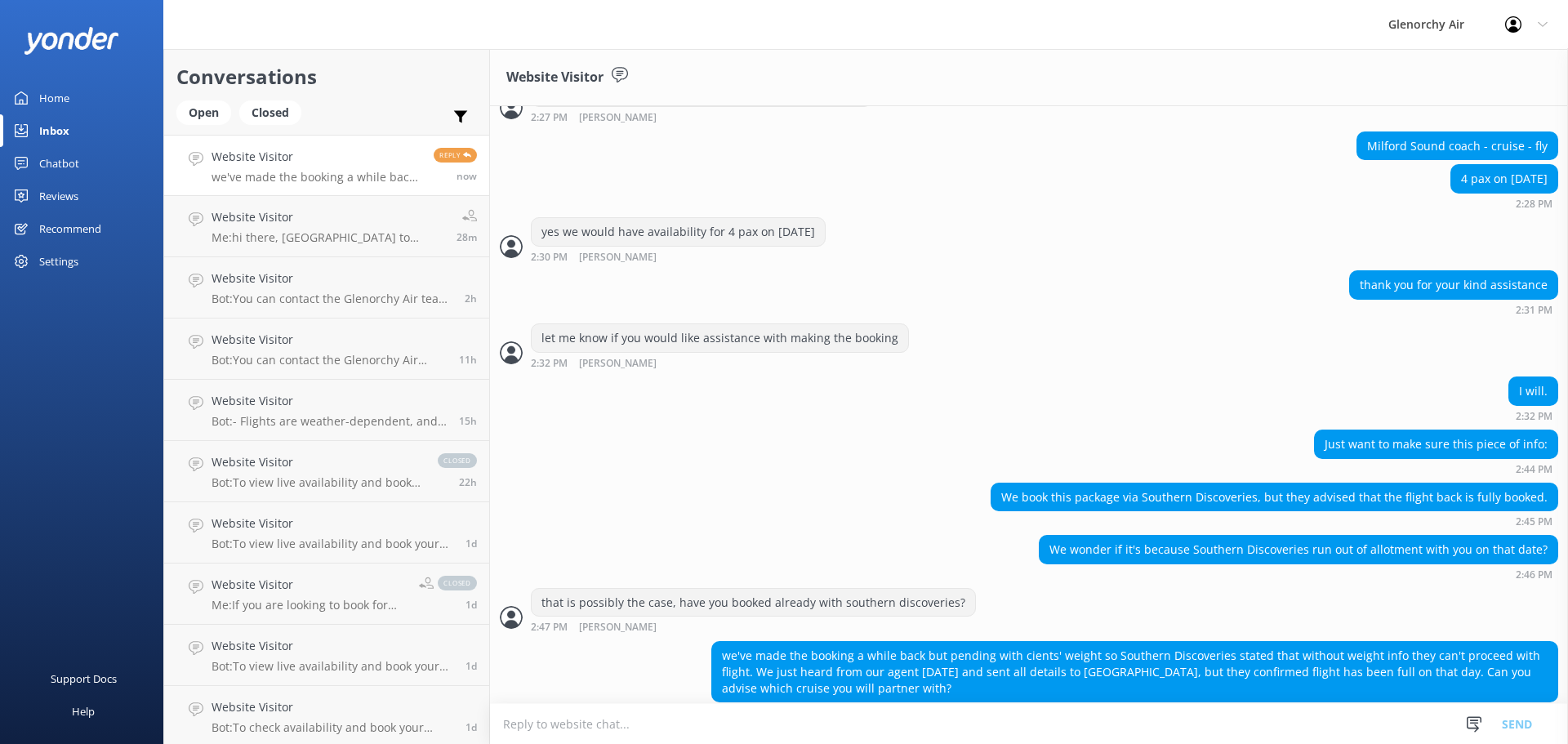
scroll to position [870, 0]
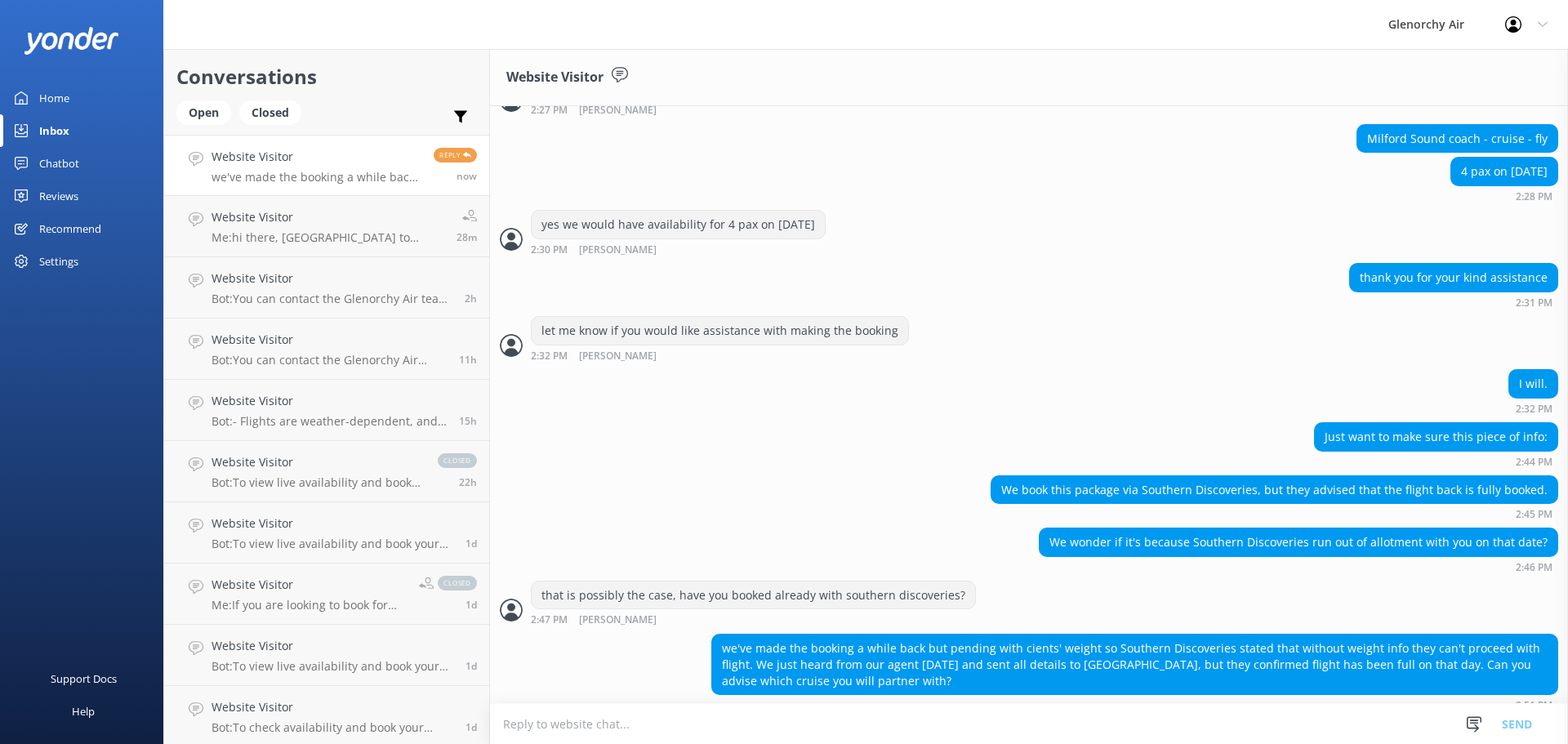
click at [820, 475] on div "We book this package via Southern Discoveries, but they advised that the flight…" at bounding box center [1029, 498] width 1078 height 45
click at [887, 727] on textarea at bounding box center [1029, 724] width 1078 height 40
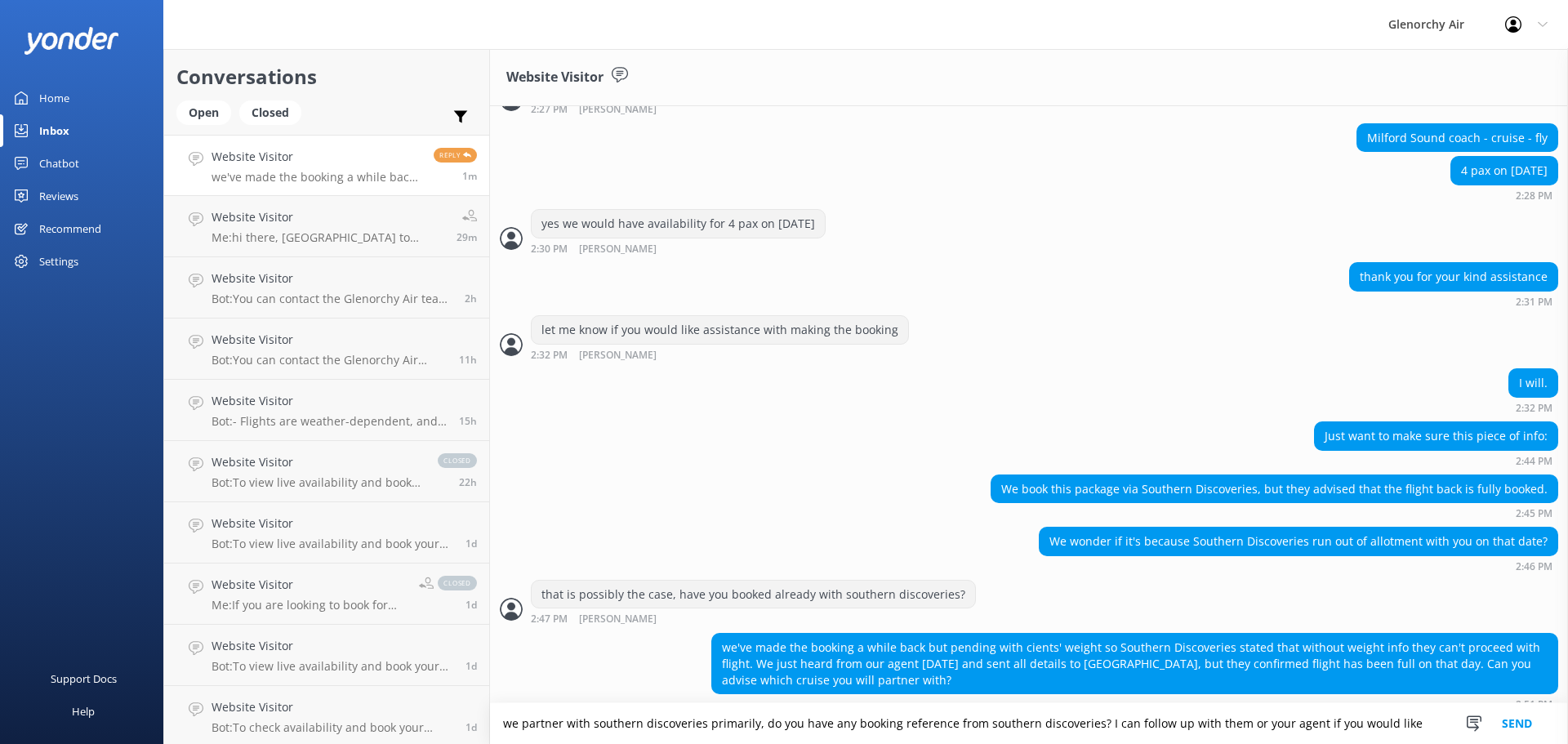
type textarea "we partner with southern discoveries primarily, do you have any booking referen…"
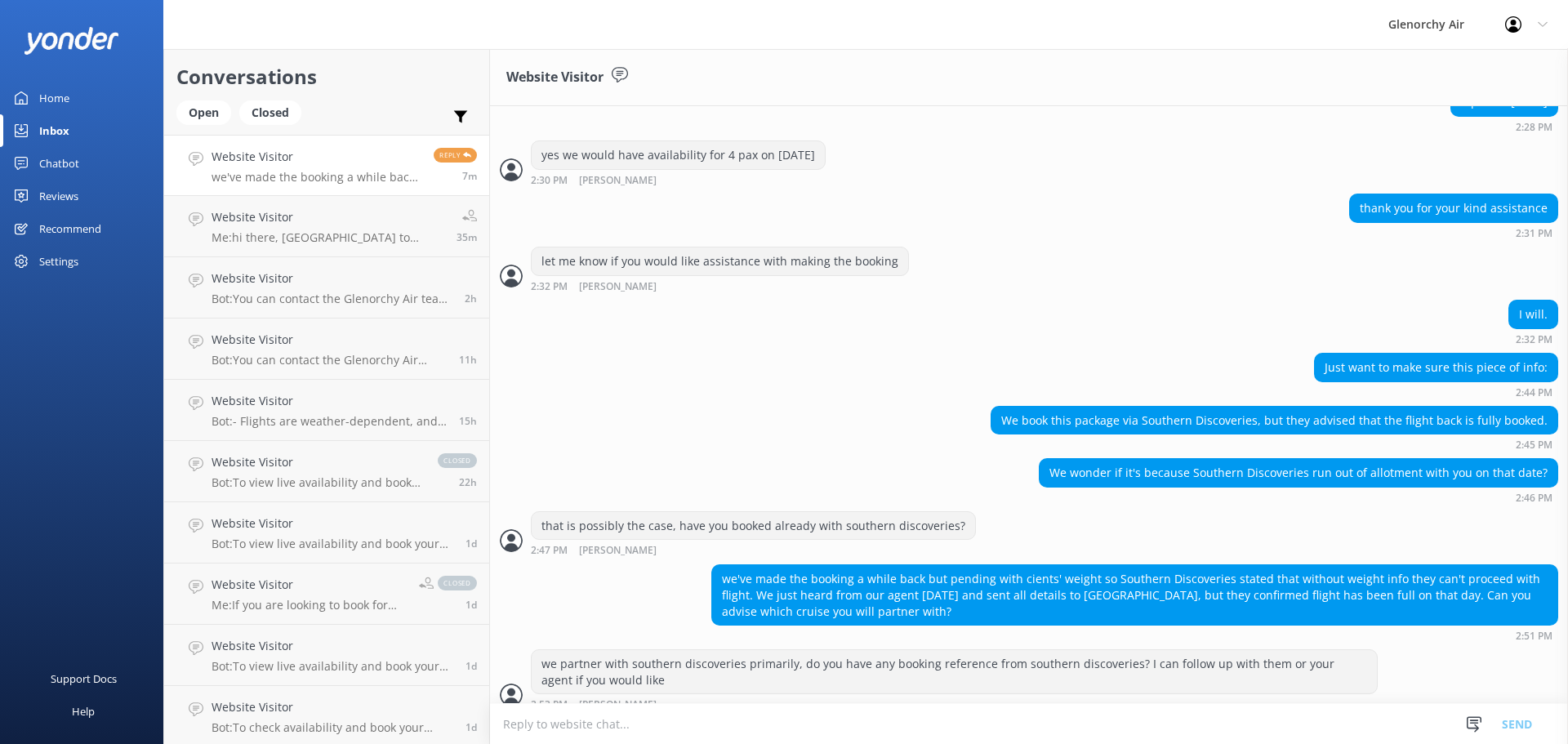
scroll to position [1008, 0]
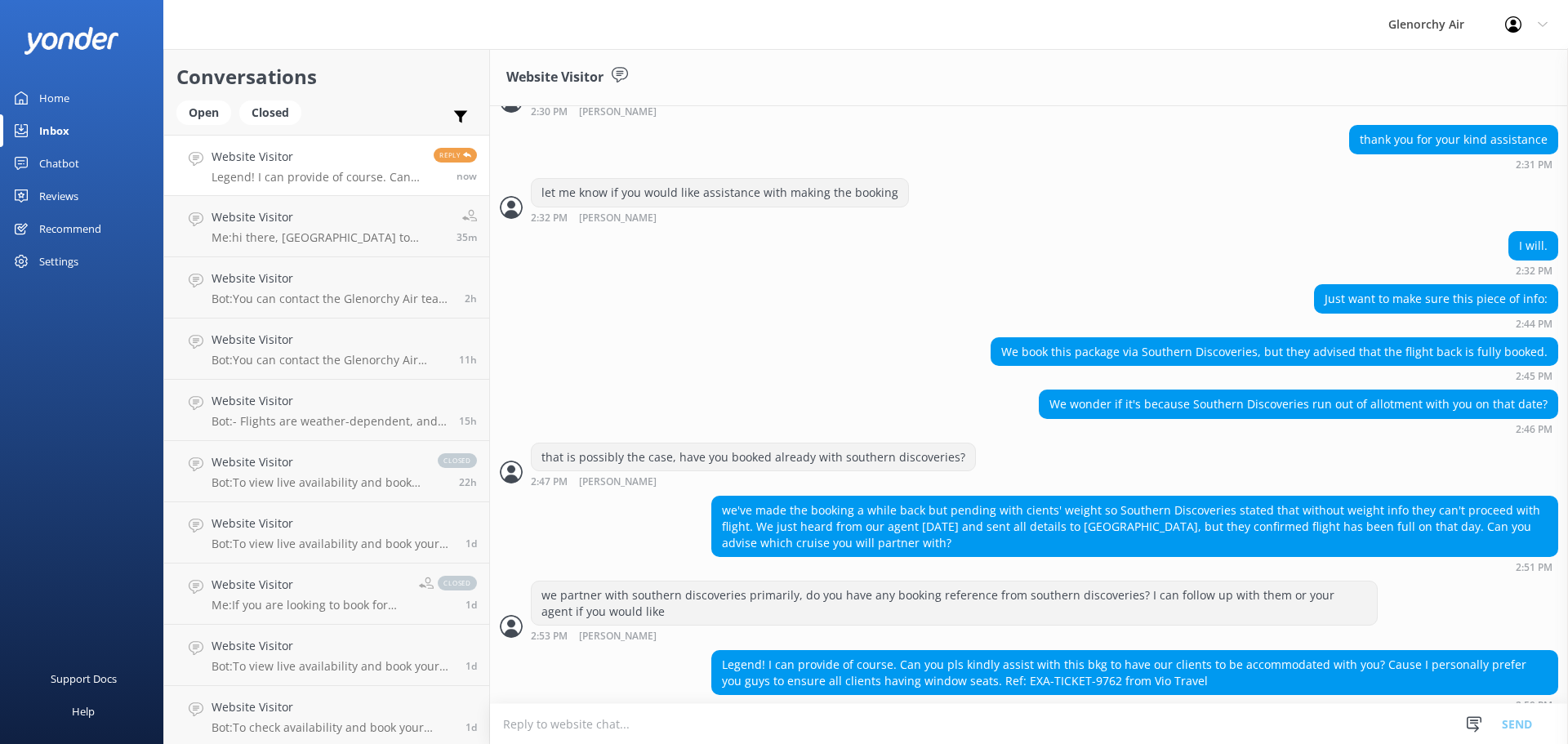
drag, startPoint x: 880, startPoint y: 261, endPoint x: 946, endPoint y: 422, distance: 174.0
click at [880, 261] on div "I will. 2:32 PM" at bounding box center [1029, 258] width 1078 height 53
drag, startPoint x: 991, startPoint y: 661, endPoint x: 1081, endPoint y: 667, distance: 90.2
click at [1081, 667] on div "Legend! I can provide of course. Can you pls kindly assist with this bkg to hav…" at bounding box center [1135, 672] width 846 height 43
copy div "EXA-TICKET-9762"
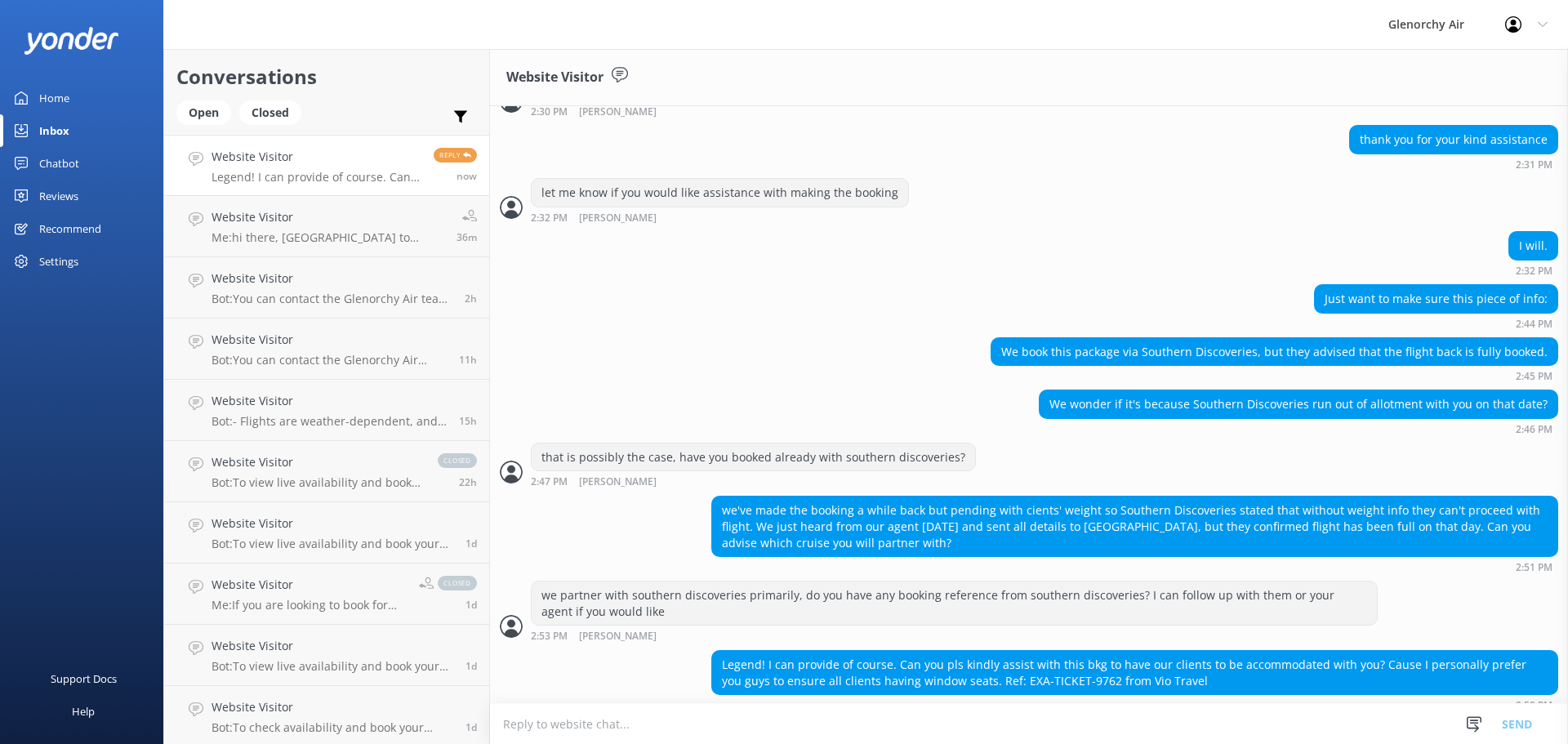
click at [960, 370] on div "We book this package via Southern Discoveries, but they advised that the flight…" at bounding box center [1029, 364] width 1078 height 53
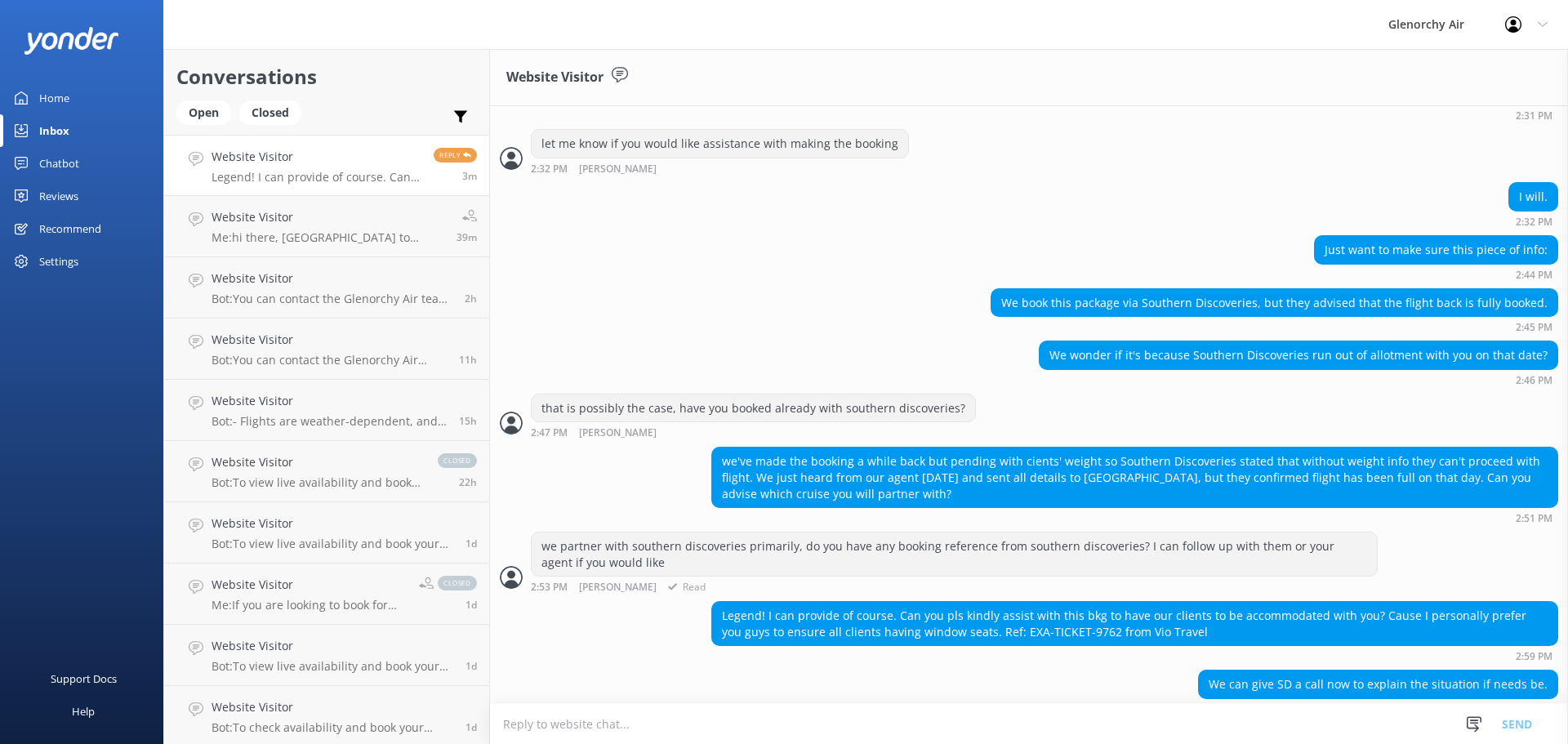
scroll to position [1060, 0]
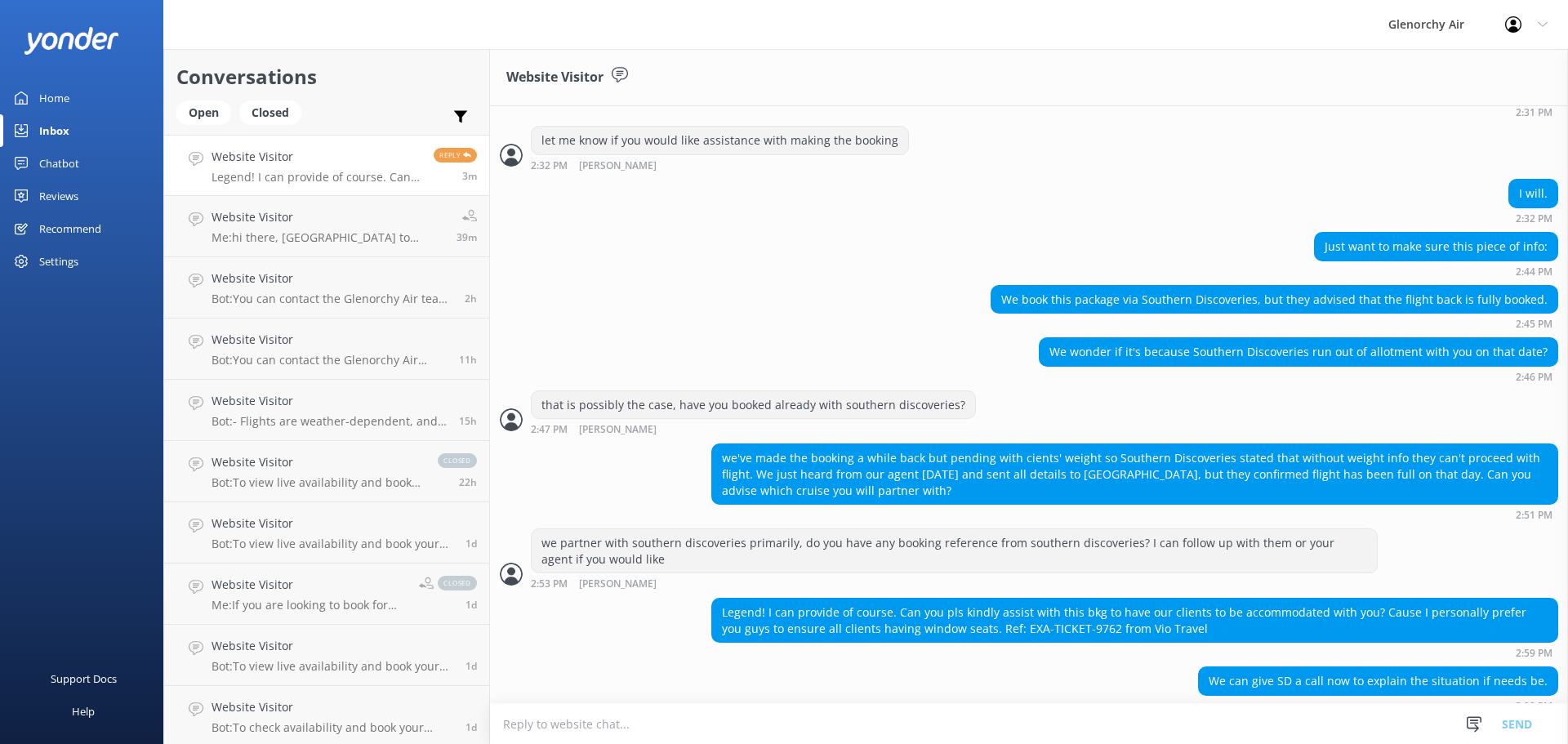
click at [1174, 716] on textarea at bounding box center [1029, 724] width 1078 height 40
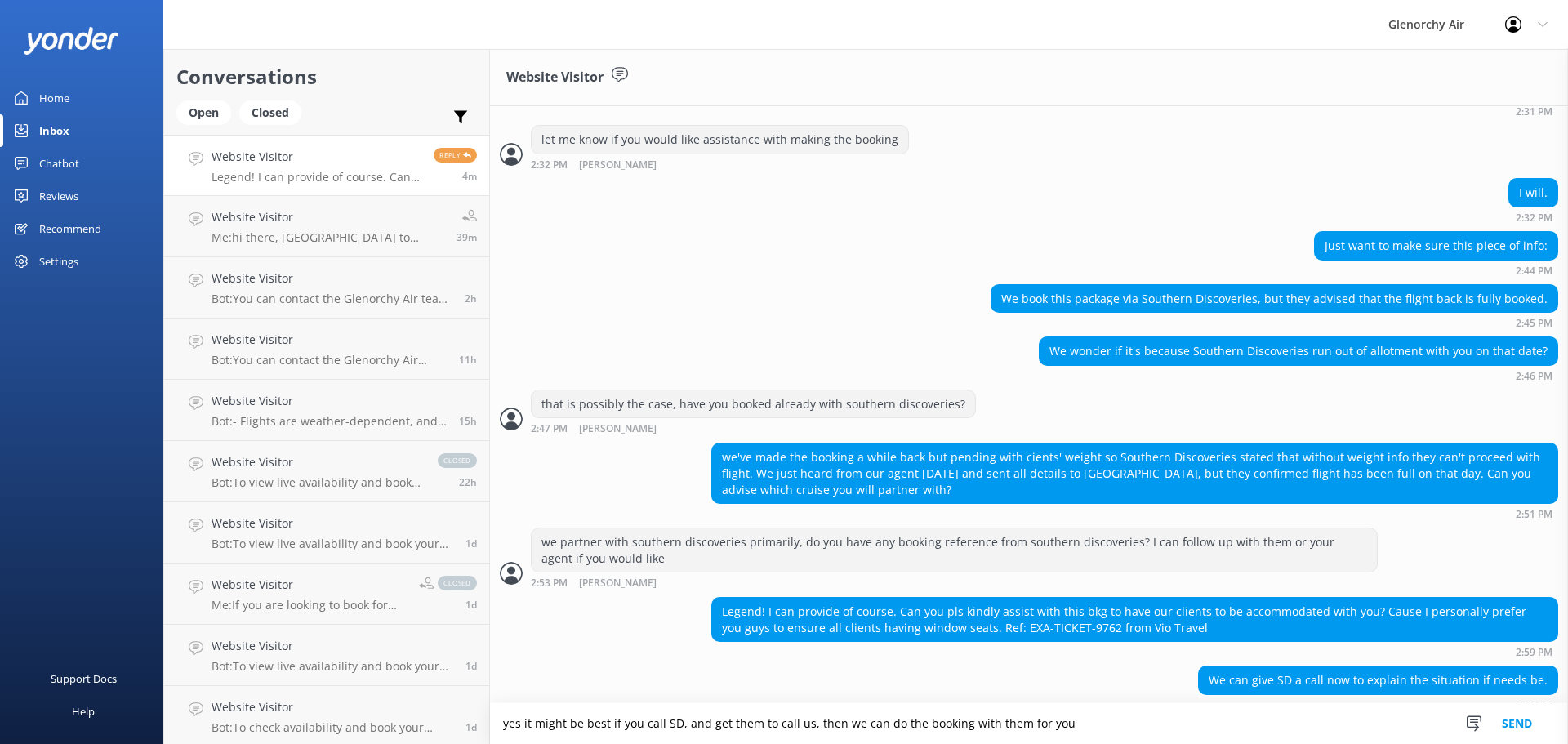
type textarea "yes it might be best if you call SD, and get them to call us, then we can do th…"
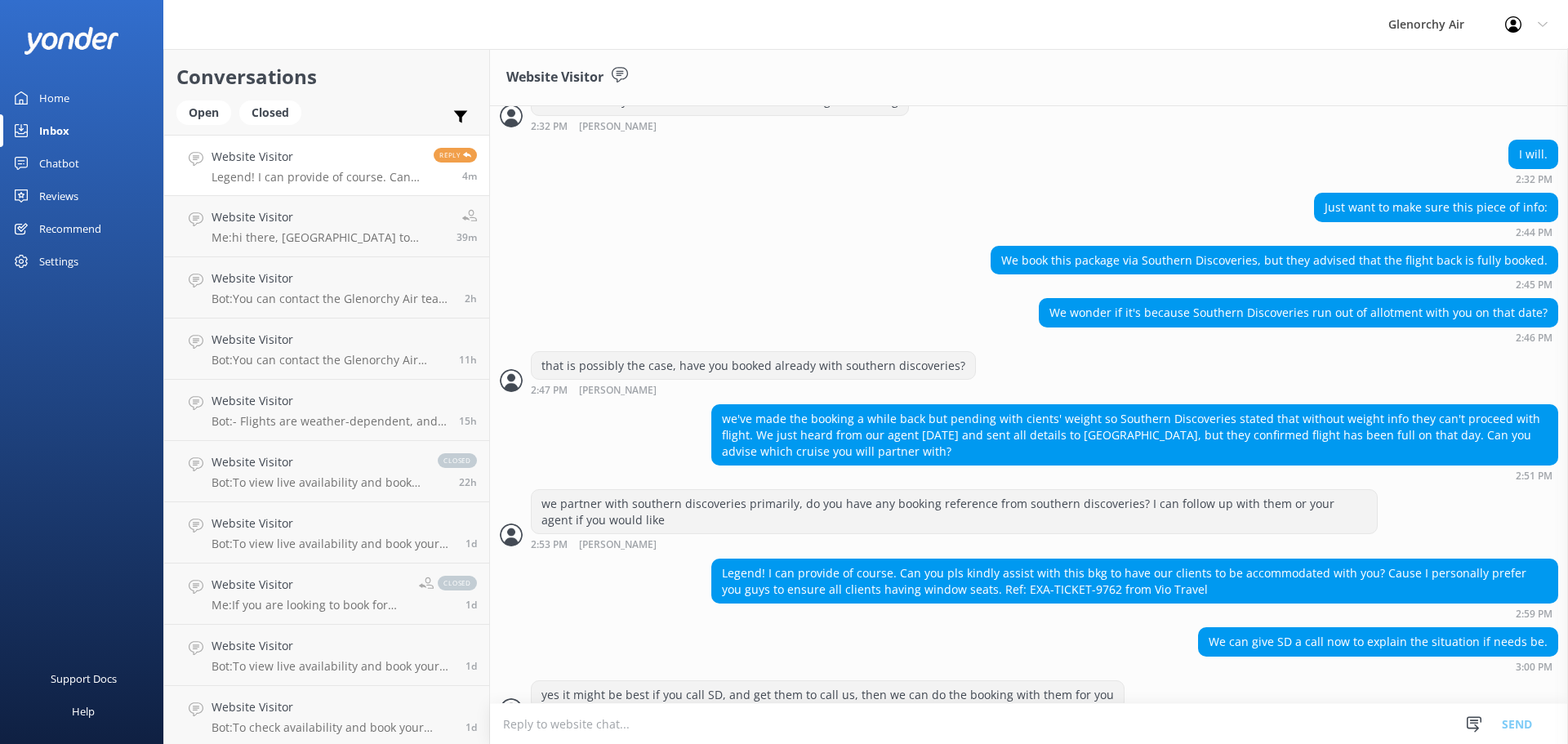
scroll to position [1114, 0]
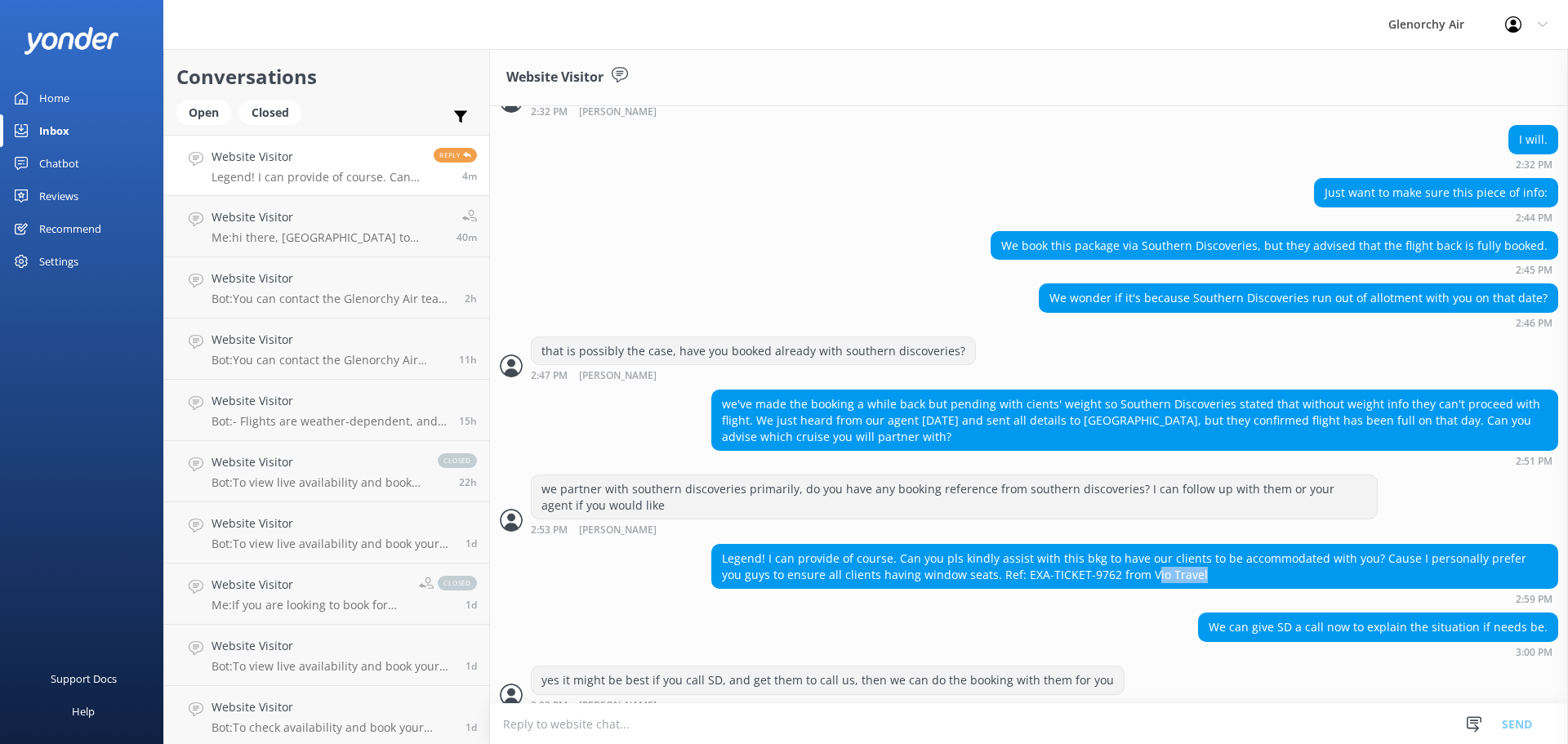
drag, startPoint x: 1156, startPoint y: 557, endPoint x: 1170, endPoint y: 557, distance: 14.0
click at [1170, 557] on div "Legend! I can provide of course. Can you pls kindly assist with this bkg to hav…" at bounding box center [1135, 566] width 846 height 43
click at [1180, 558] on div "Legend! I can provide of course. Can you pls kindly assist with this bkg to hav…" at bounding box center [1135, 566] width 846 height 43
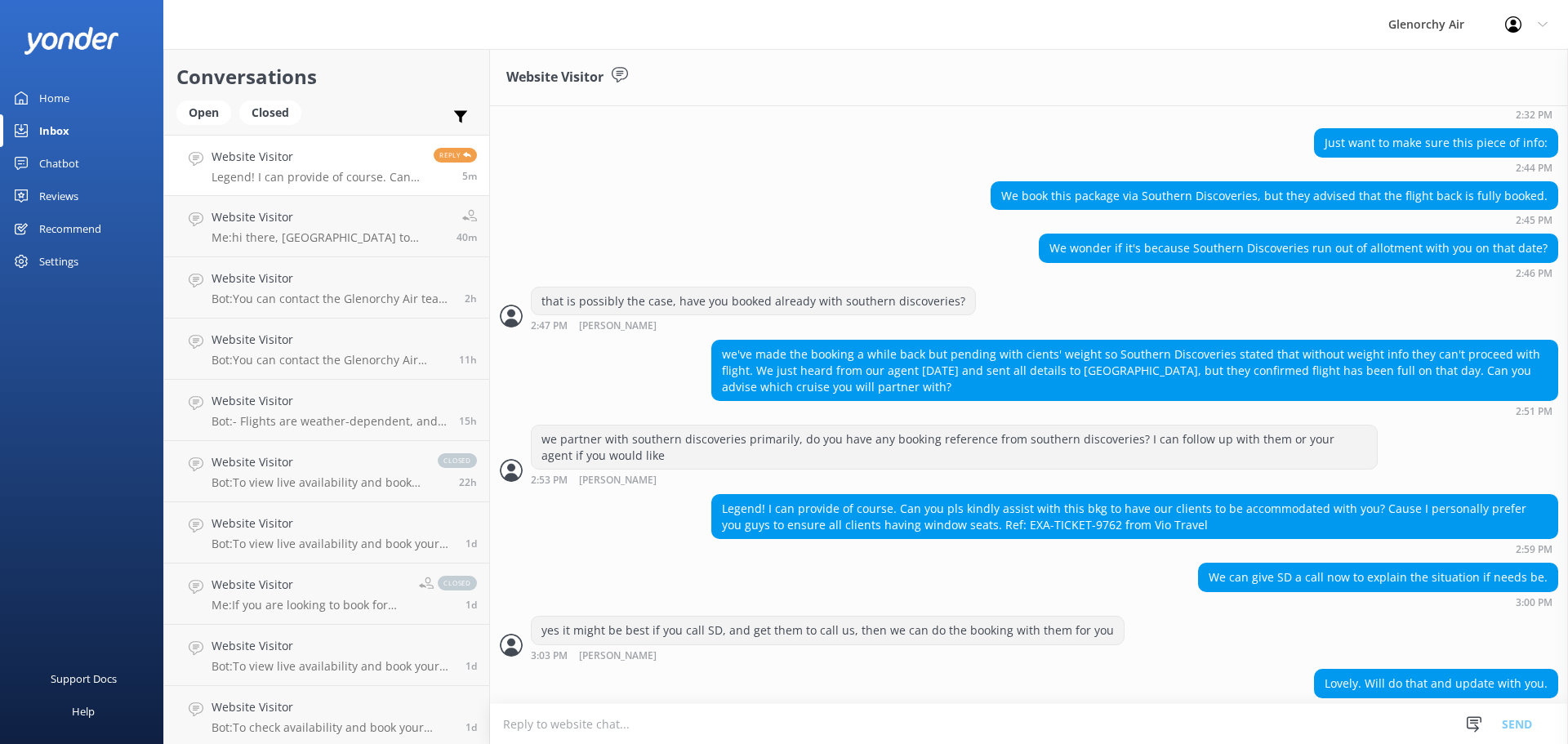
scroll to position [1166, 0]
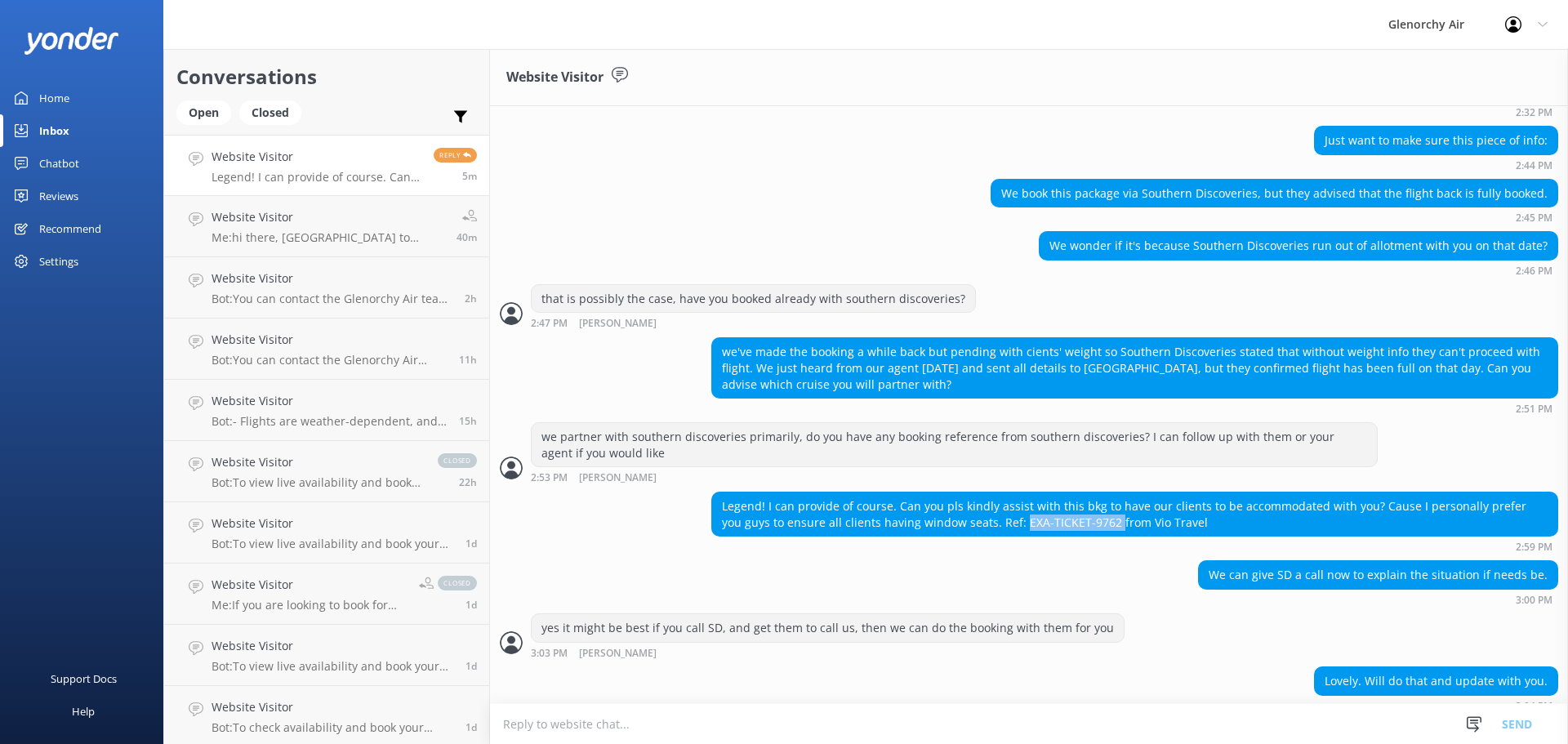
drag, startPoint x: 991, startPoint y: 503, endPoint x: 1084, endPoint y: 500, distance: 93.0
click at [1084, 500] on div "Legend! I can provide of course. Can you pls kindly assist with this bkg to hav…" at bounding box center [1135, 514] width 846 height 43
copy div "EXA-TICKET-9762"
click at [1072, 733] on textarea at bounding box center [1029, 724] width 1078 height 40
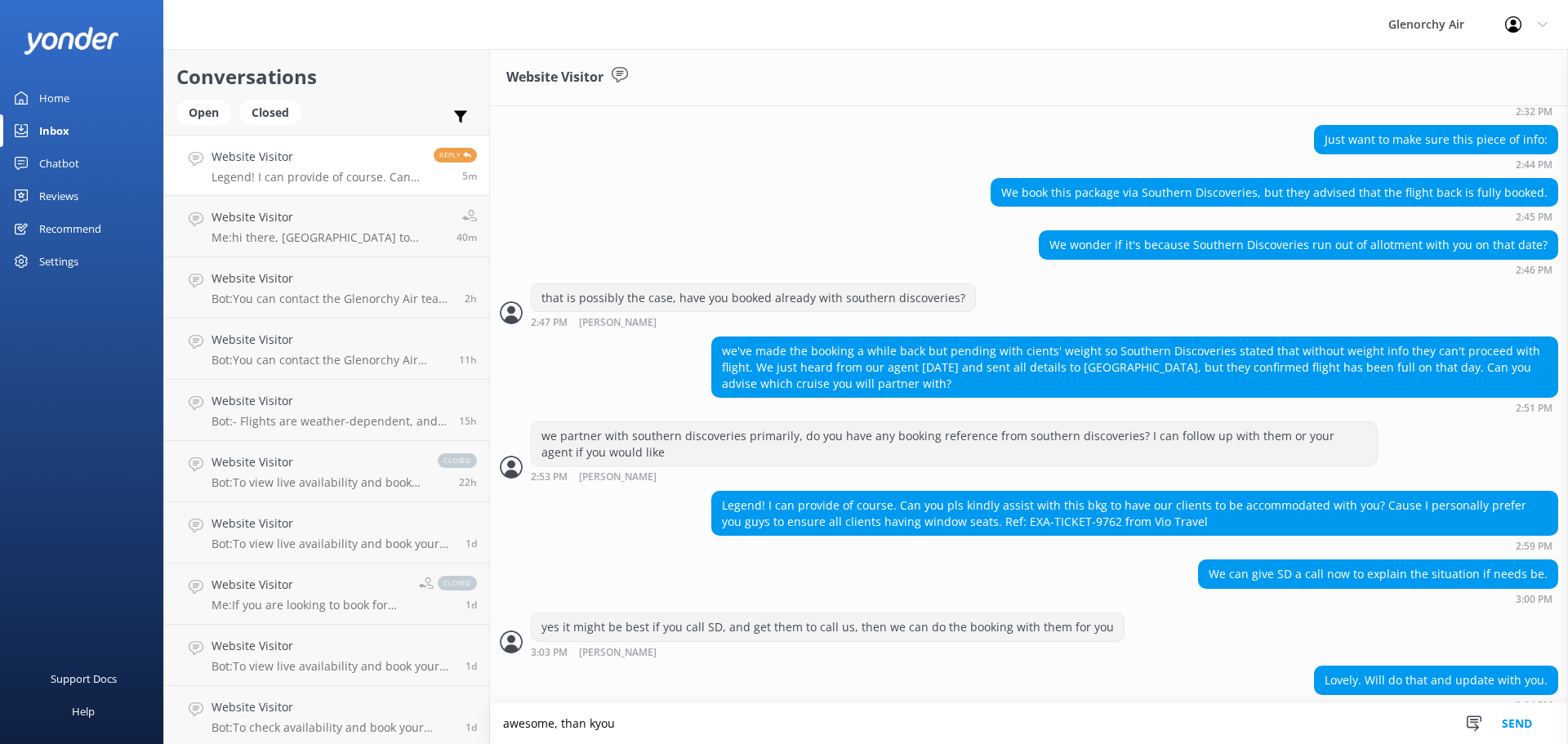
type textarea "awesome, than kyou"
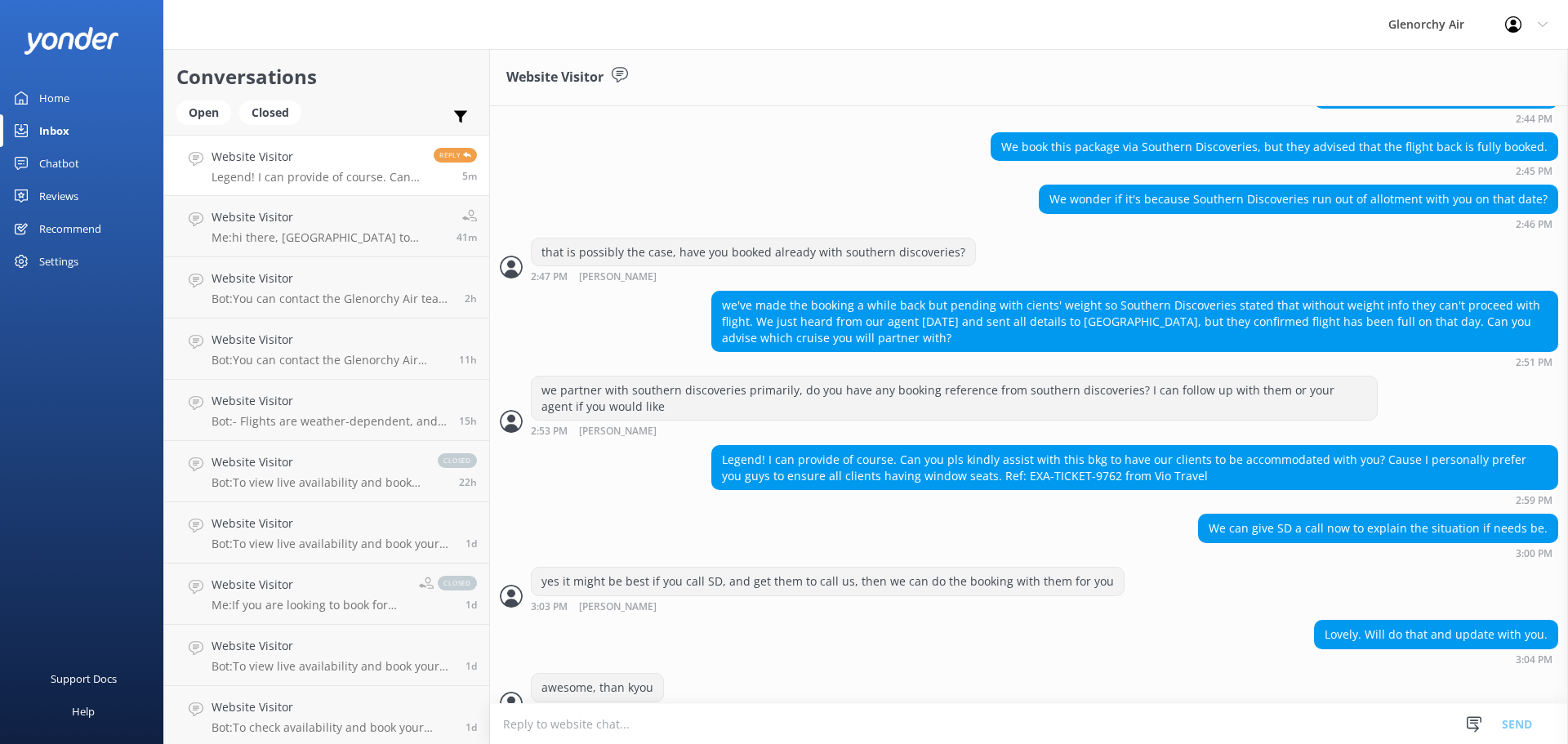
scroll to position [1220, 0]
